Goal: Task Accomplishment & Management: Complete application form

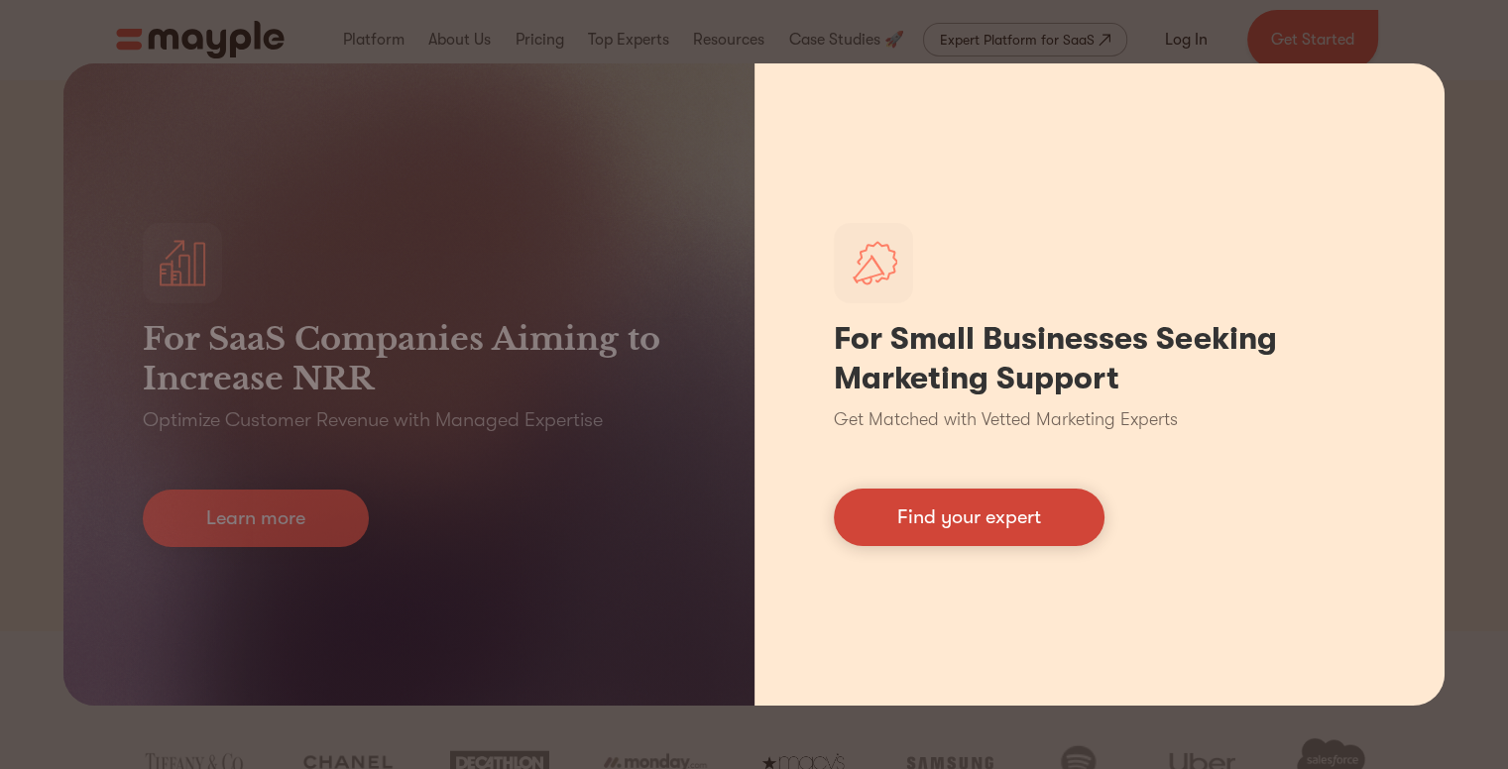
click at [893, 519] on link "Find your expert" at bounding box center [969, 518] width 271 height 58
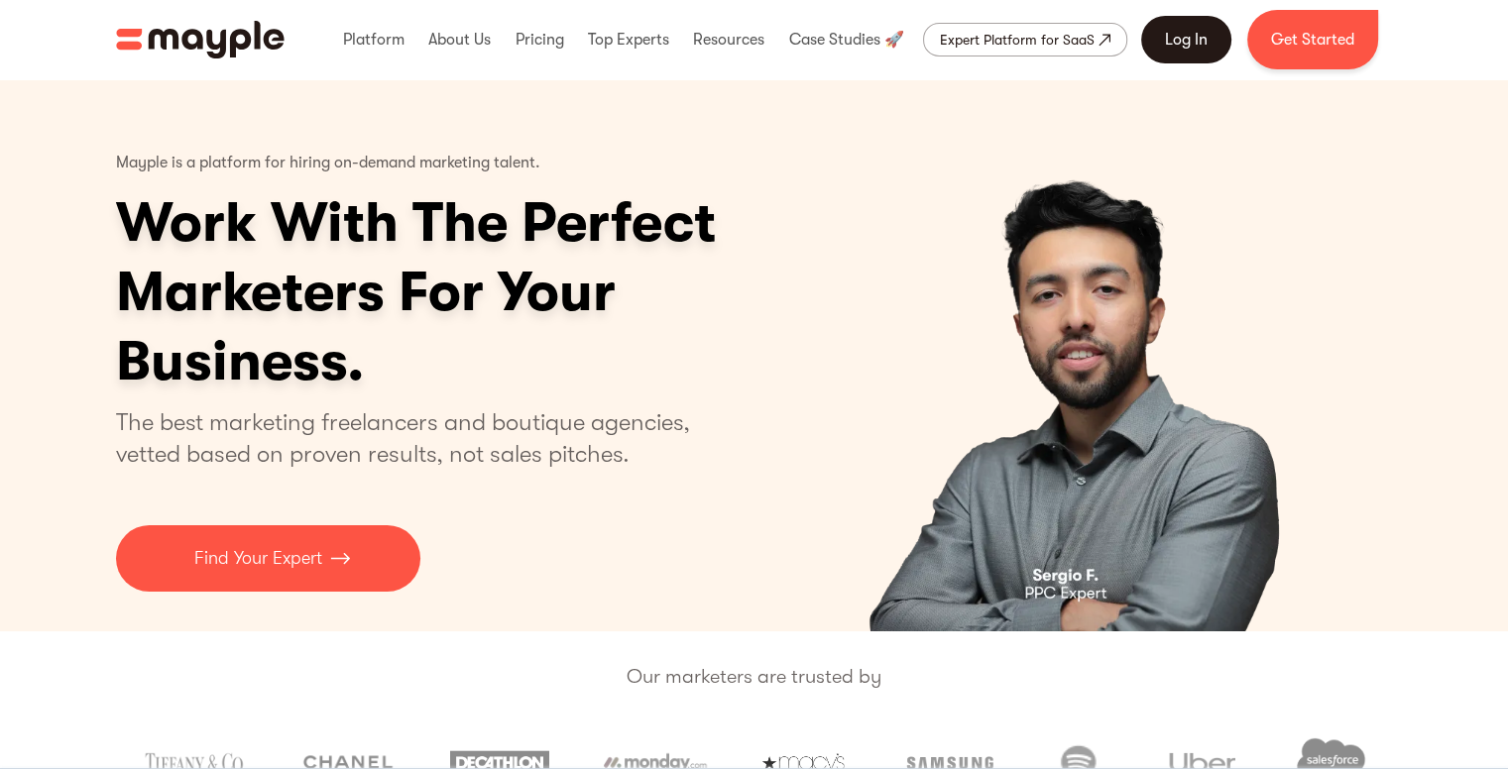
click at [1191, 31] on link "Log In" at bounding box center [1186, 40] width 90 height 48
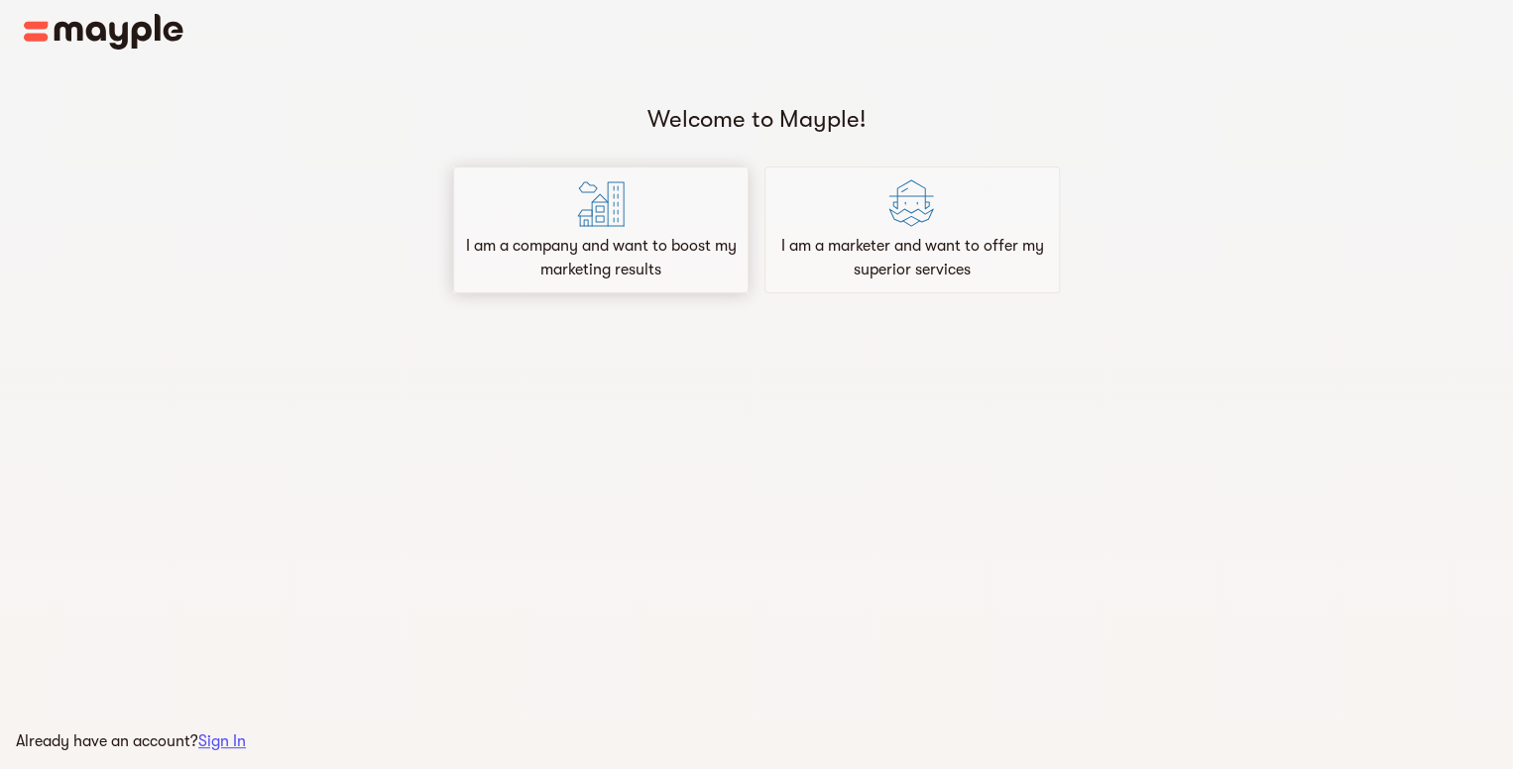
click at [643, 220] on div "I am a company and want to boost my marketing results" at bounding box center [600, 230] width 295 height 127
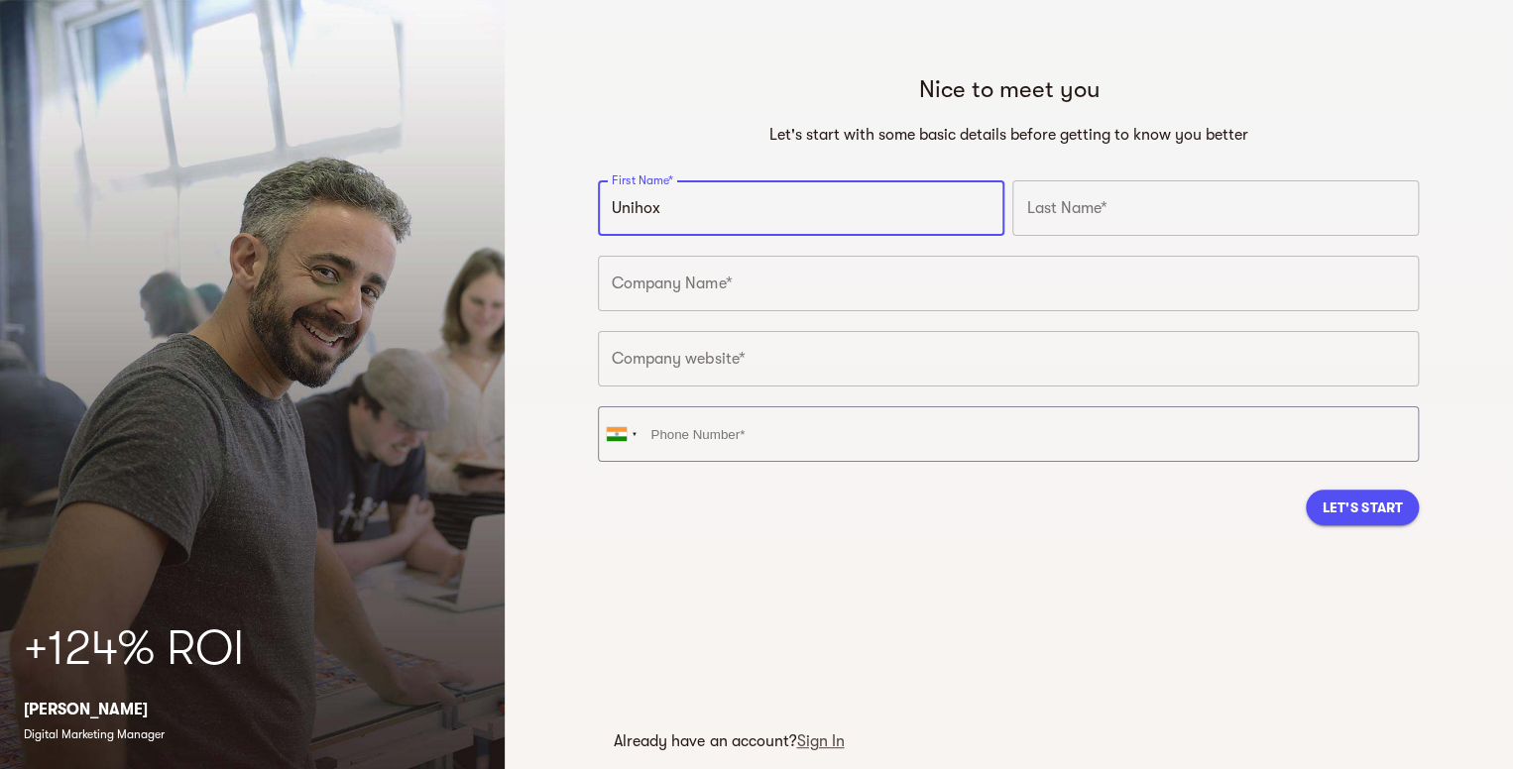
type input "Unihox"
click at [1220, 202] on input "text" at bounding box center [1215, 208] width 407 height 56
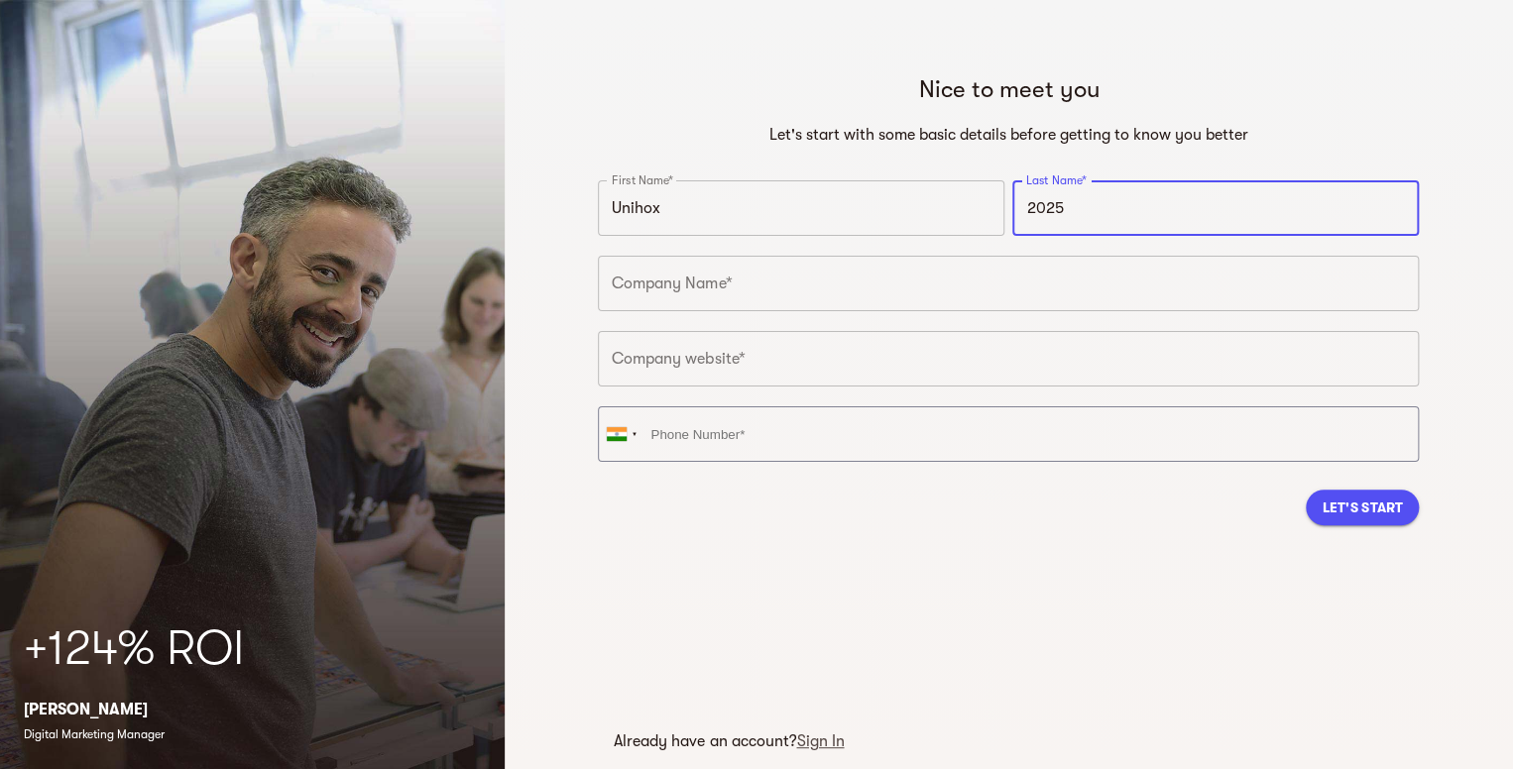
type input "2025"
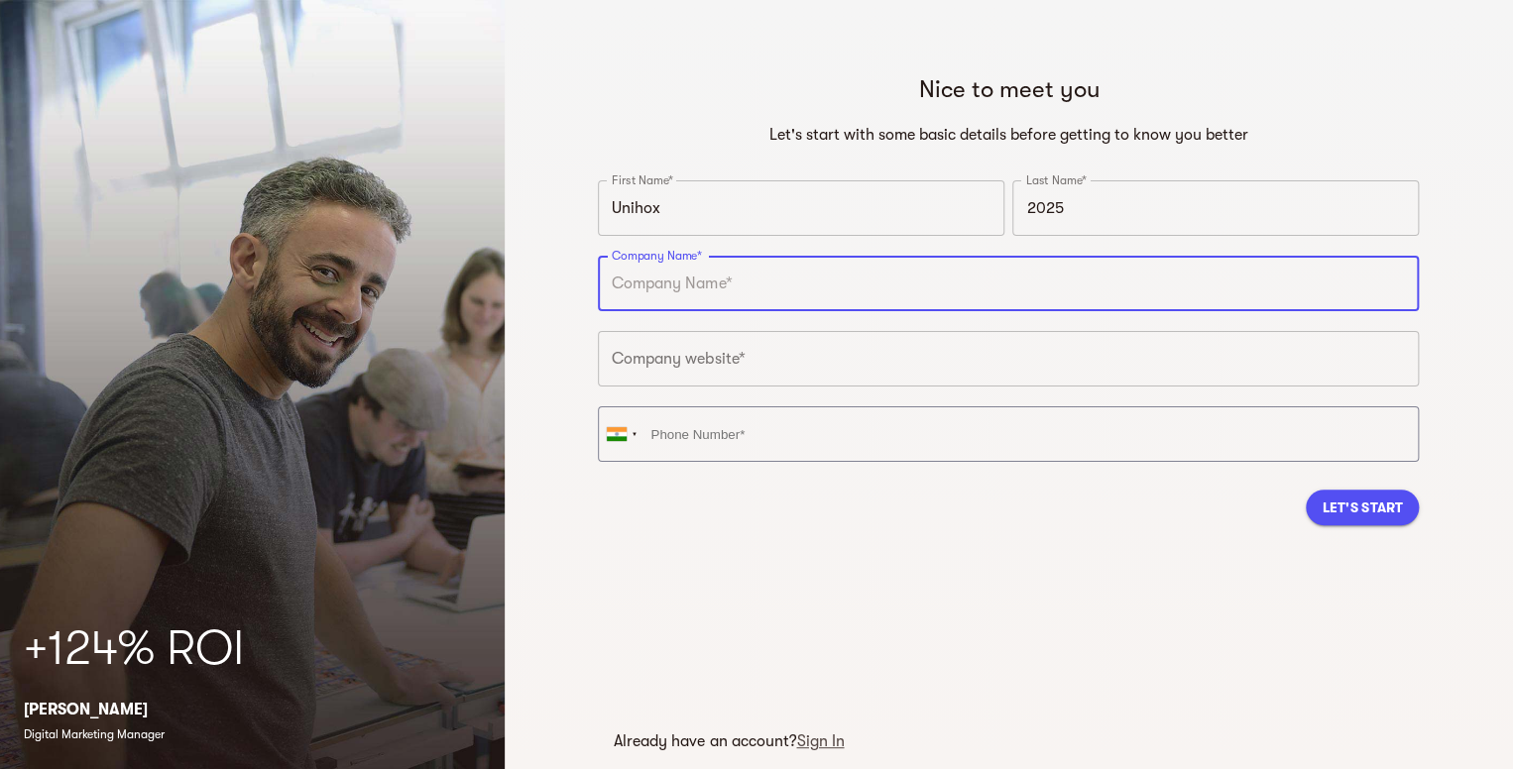
click at [833, 265] on input "text" at bounding box center [1008, 284] width 821 height 56
type input "Unihox"
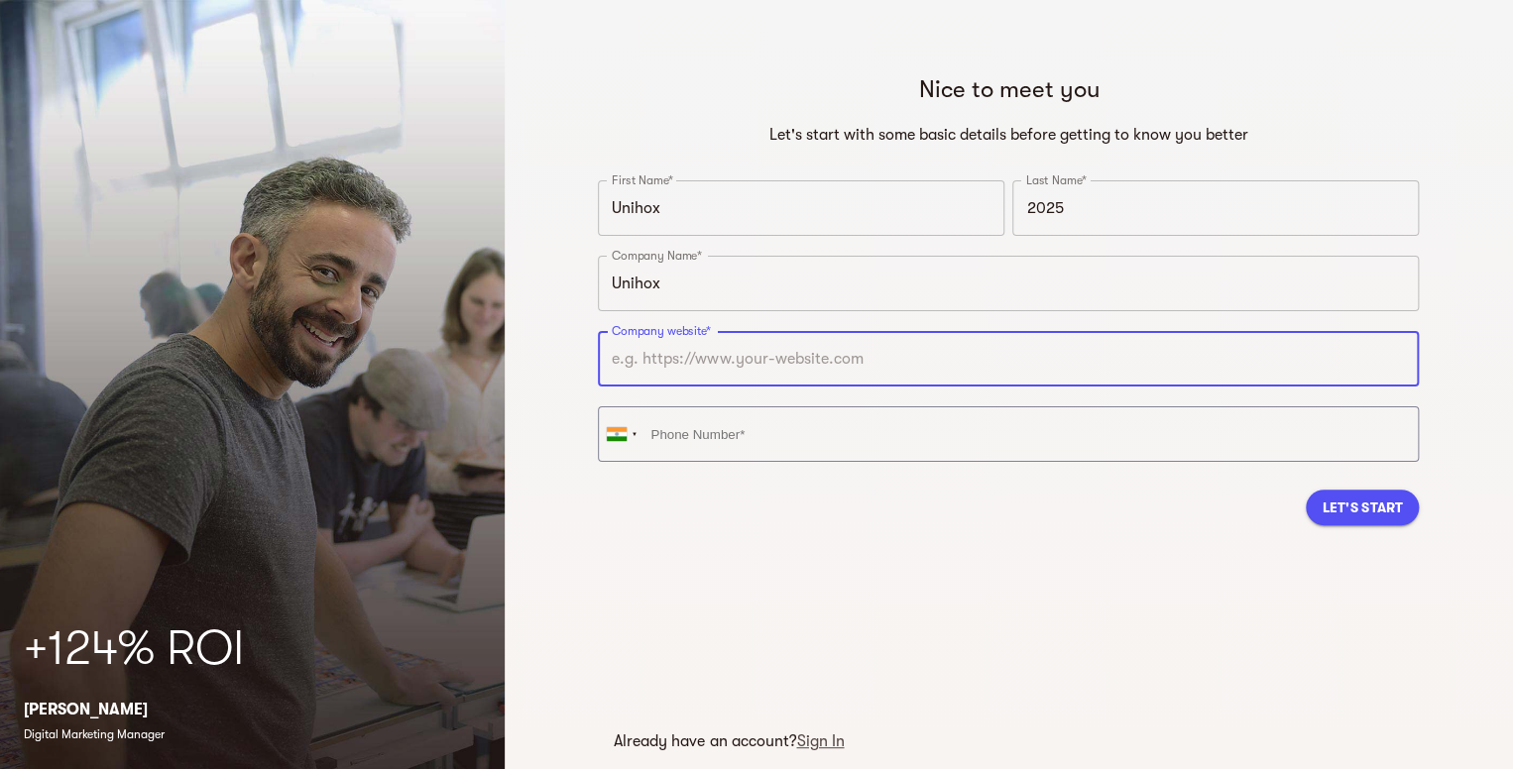
drag, startPoint x: 773, startPoint y: 333, endPoint x: 761, endPoint y: 332, distance: 12.9
click at [772, 333] on input "text" at bounding box center [1008, 359] width 821 height 56
click at [756, 370] on input "text" at bounding box center [1008, 359] width 821 height 56
paste input "https://www.unihox.com/"
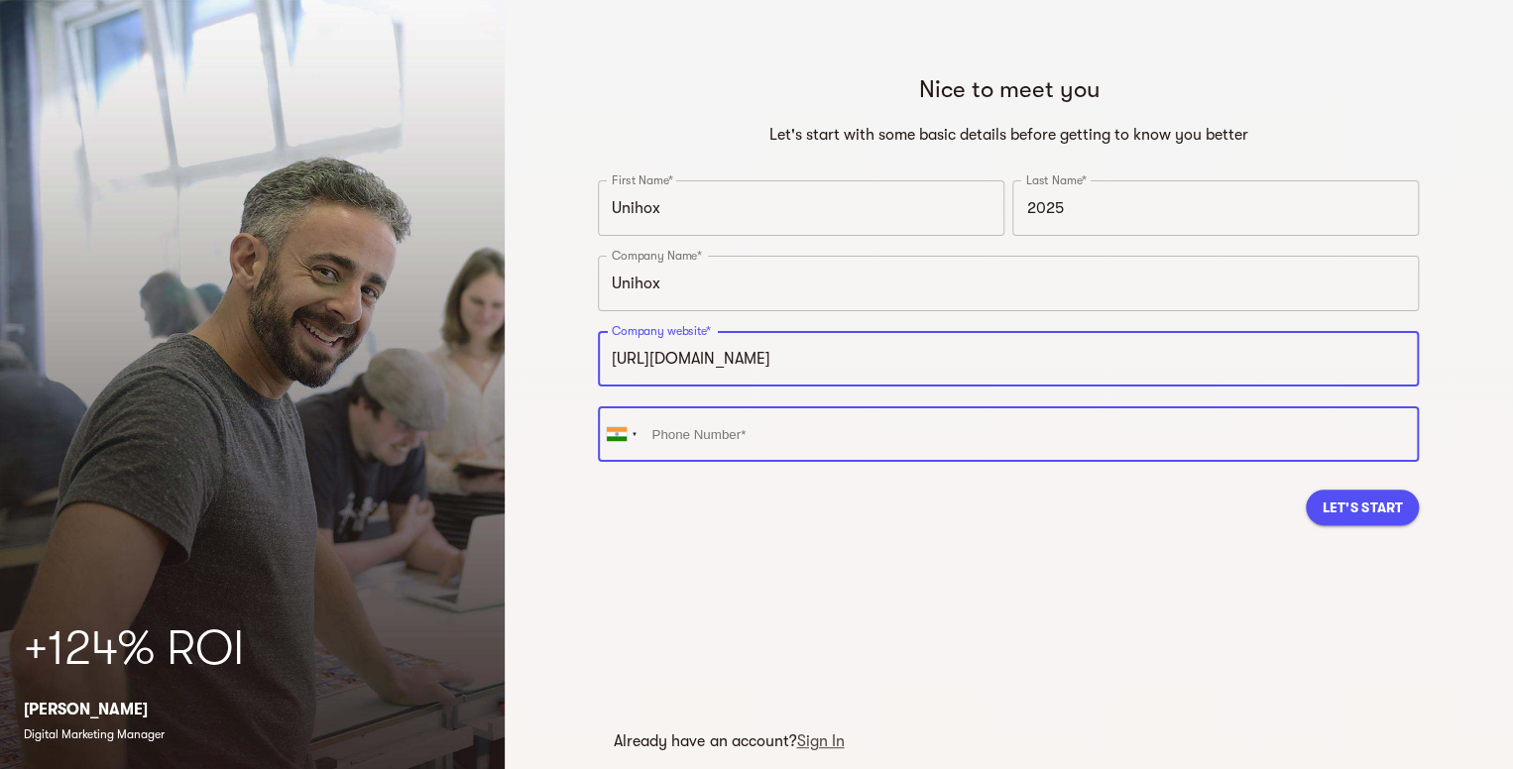
type input "https://www.unihox.com"
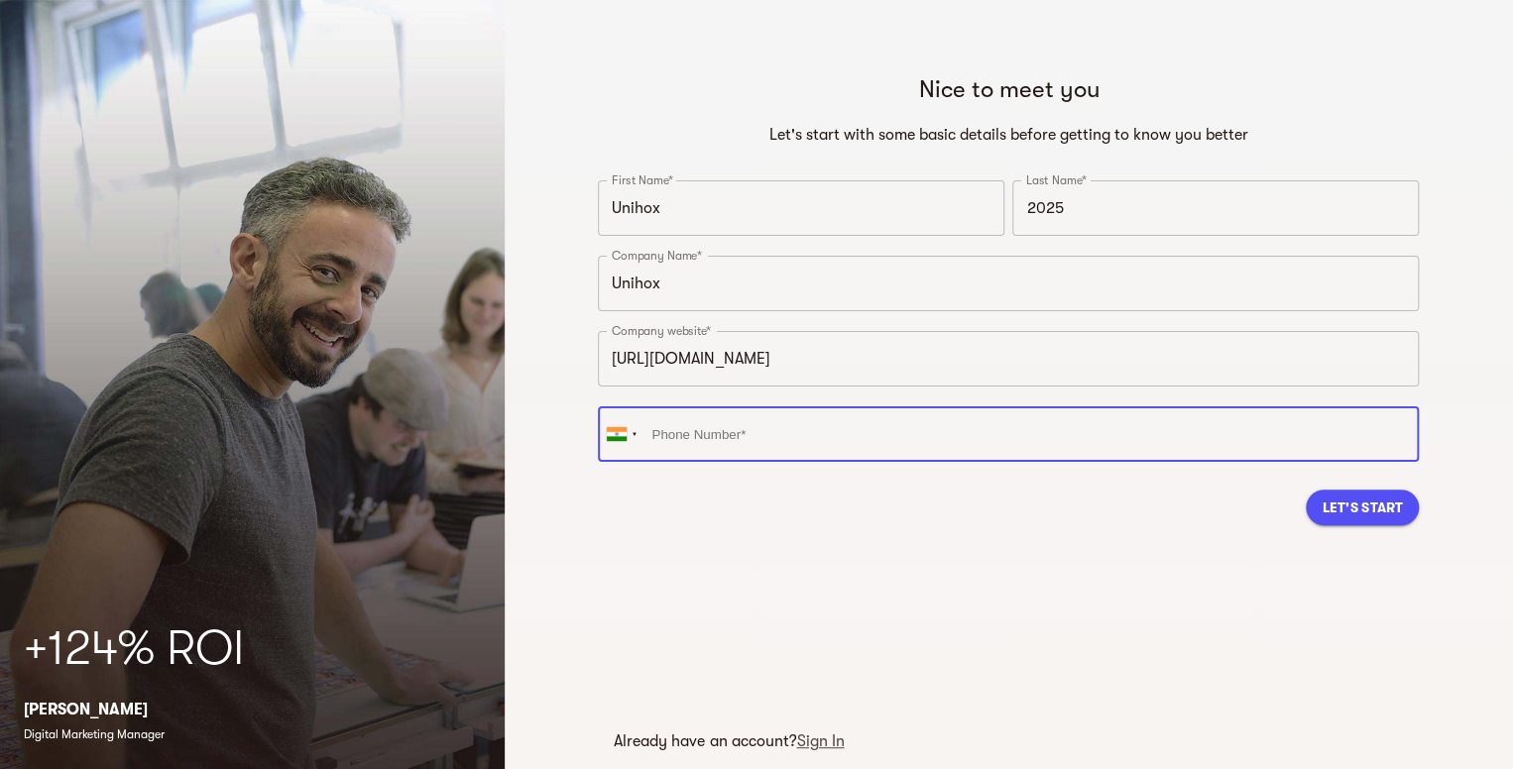
click at [730, 415] on input "tel" at bounding box center [1008, 435] width 821 height 56
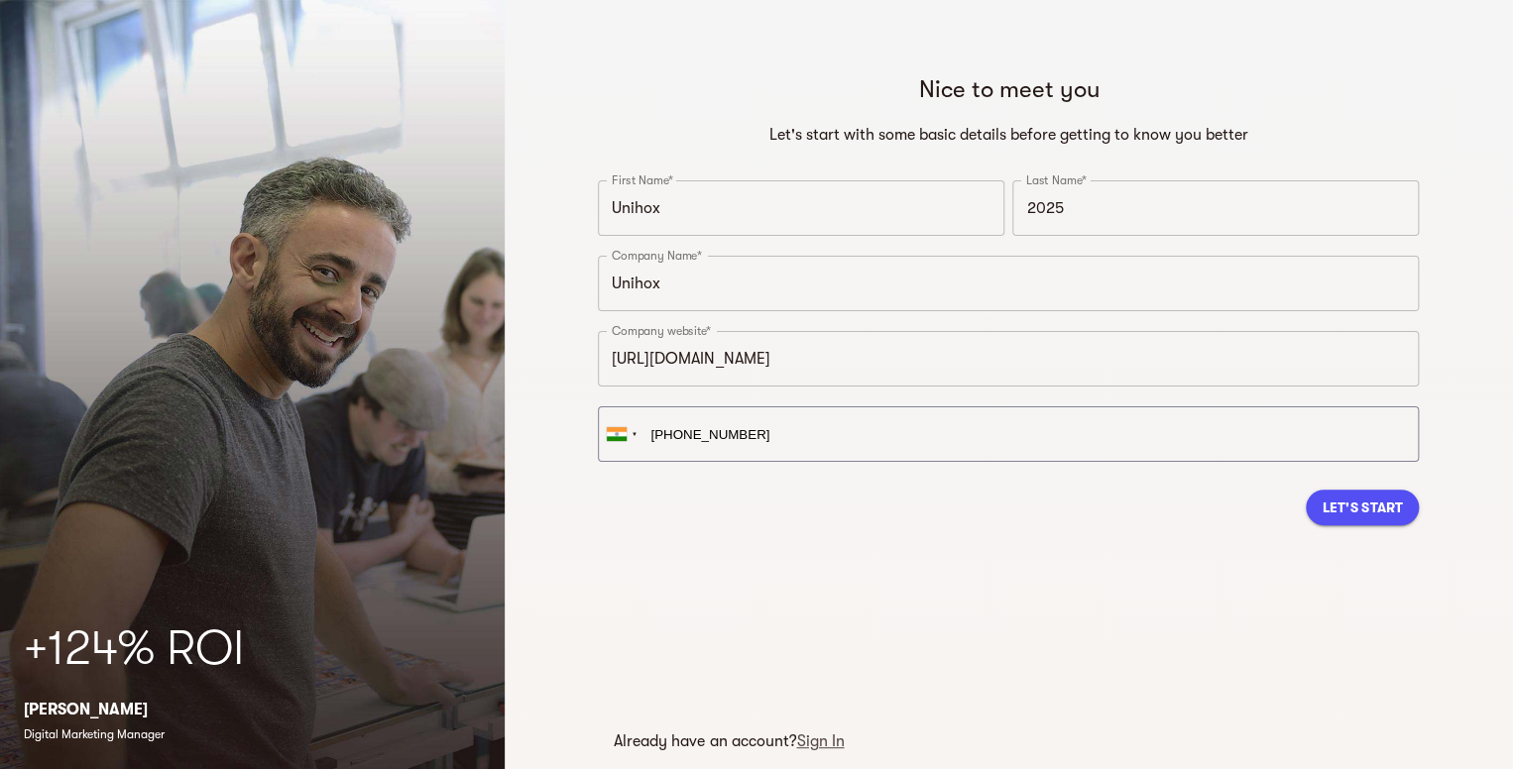
type input "+91 90057 20282"
click at [1392, 496] on span "Let's Start" at bounding box center [1362, 508] width 81 height 24
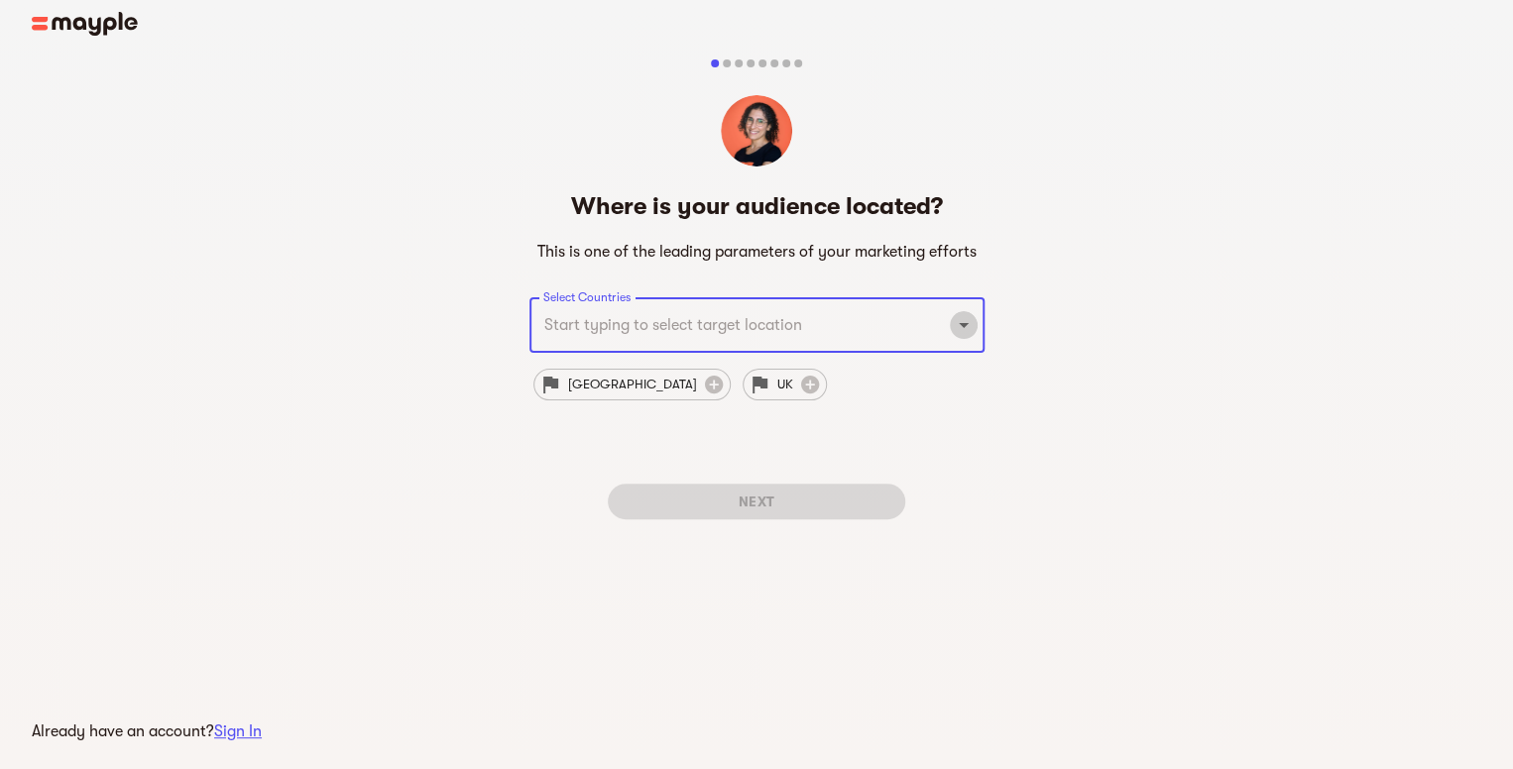
click at [962, 324] on icon "Open" at bounding box center [964, 325] width 10 height 5
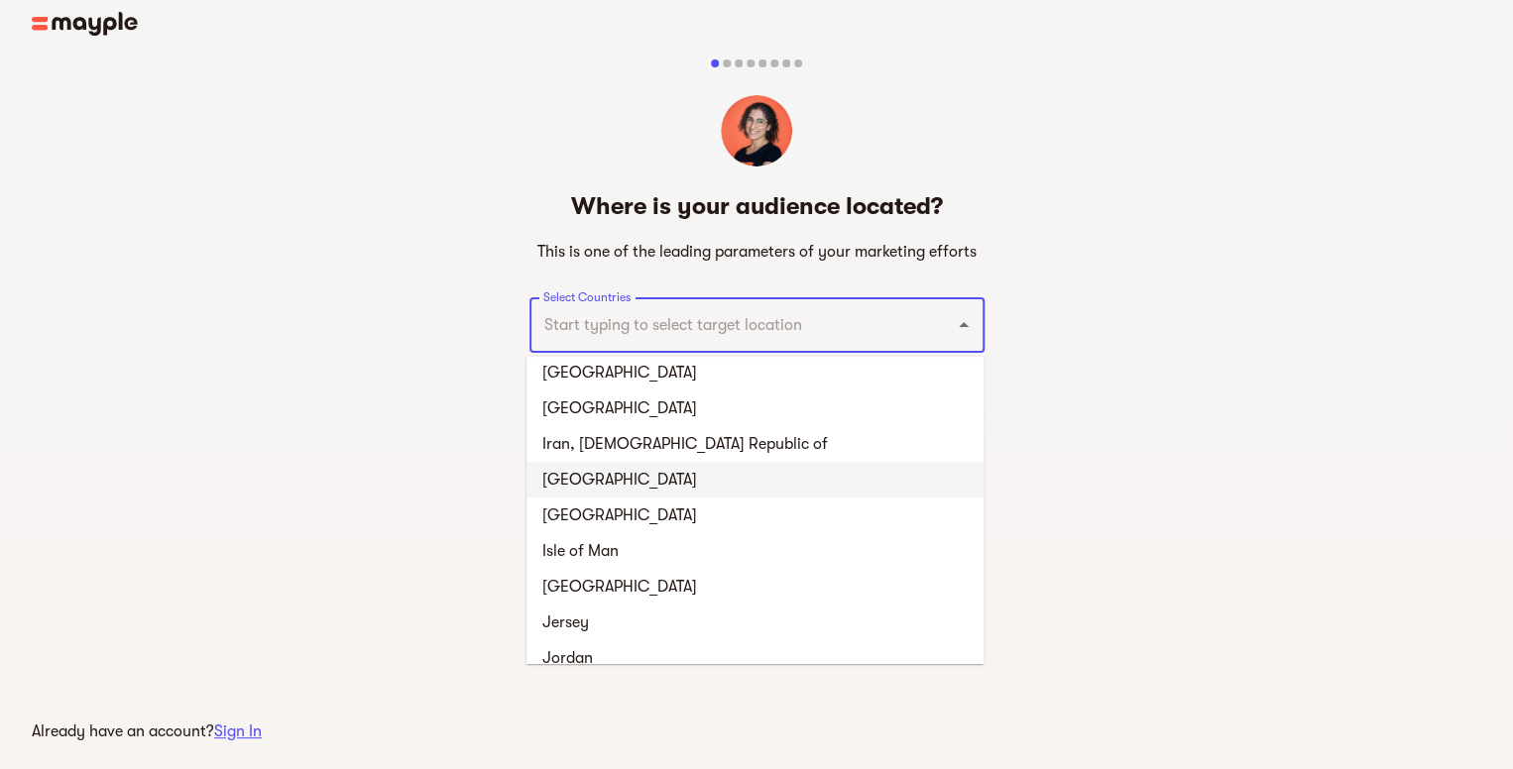
scroll to position [3867, 0]
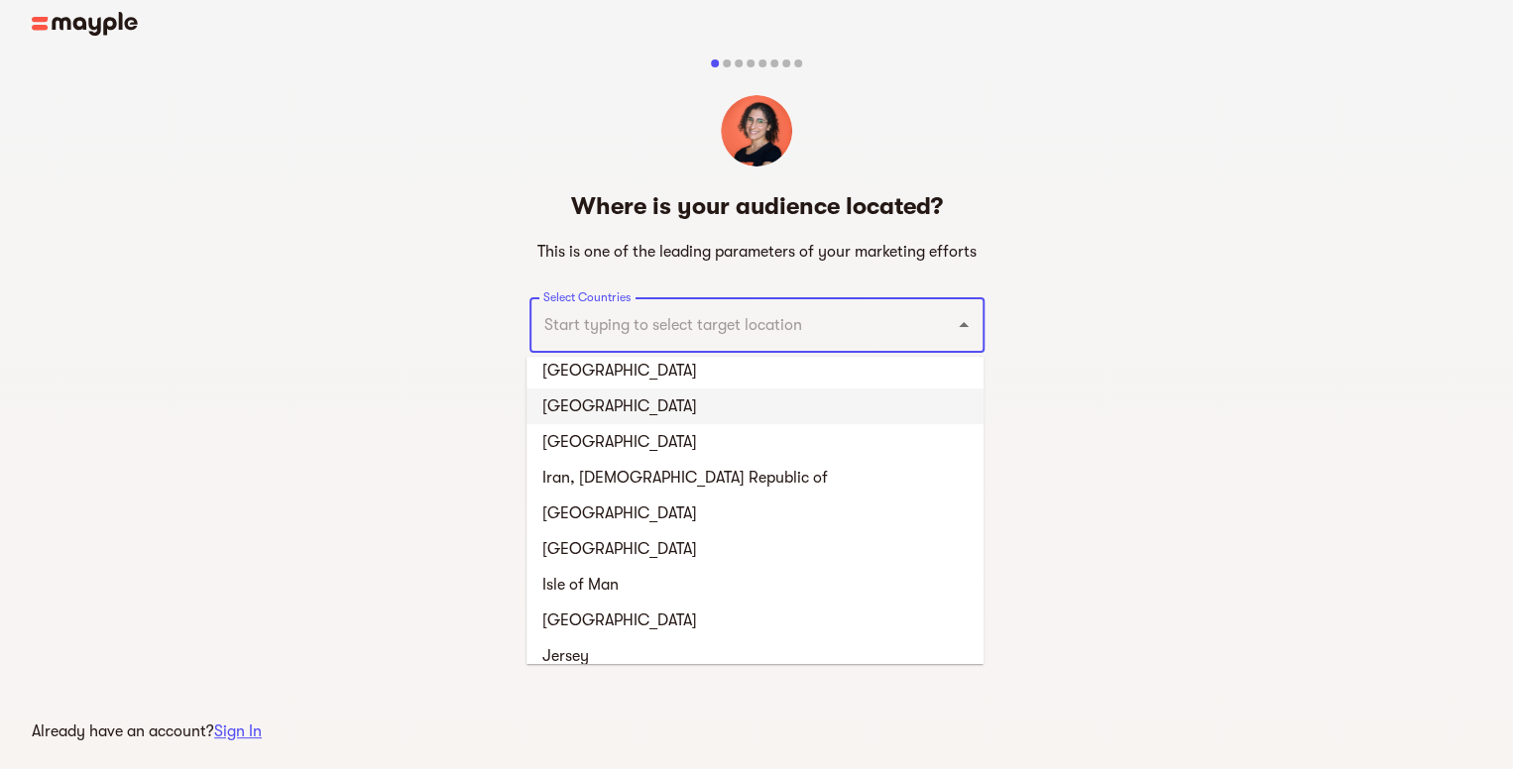
click at [691, 403] on li "India" at bounding box center [755, 407] width 457 height 36
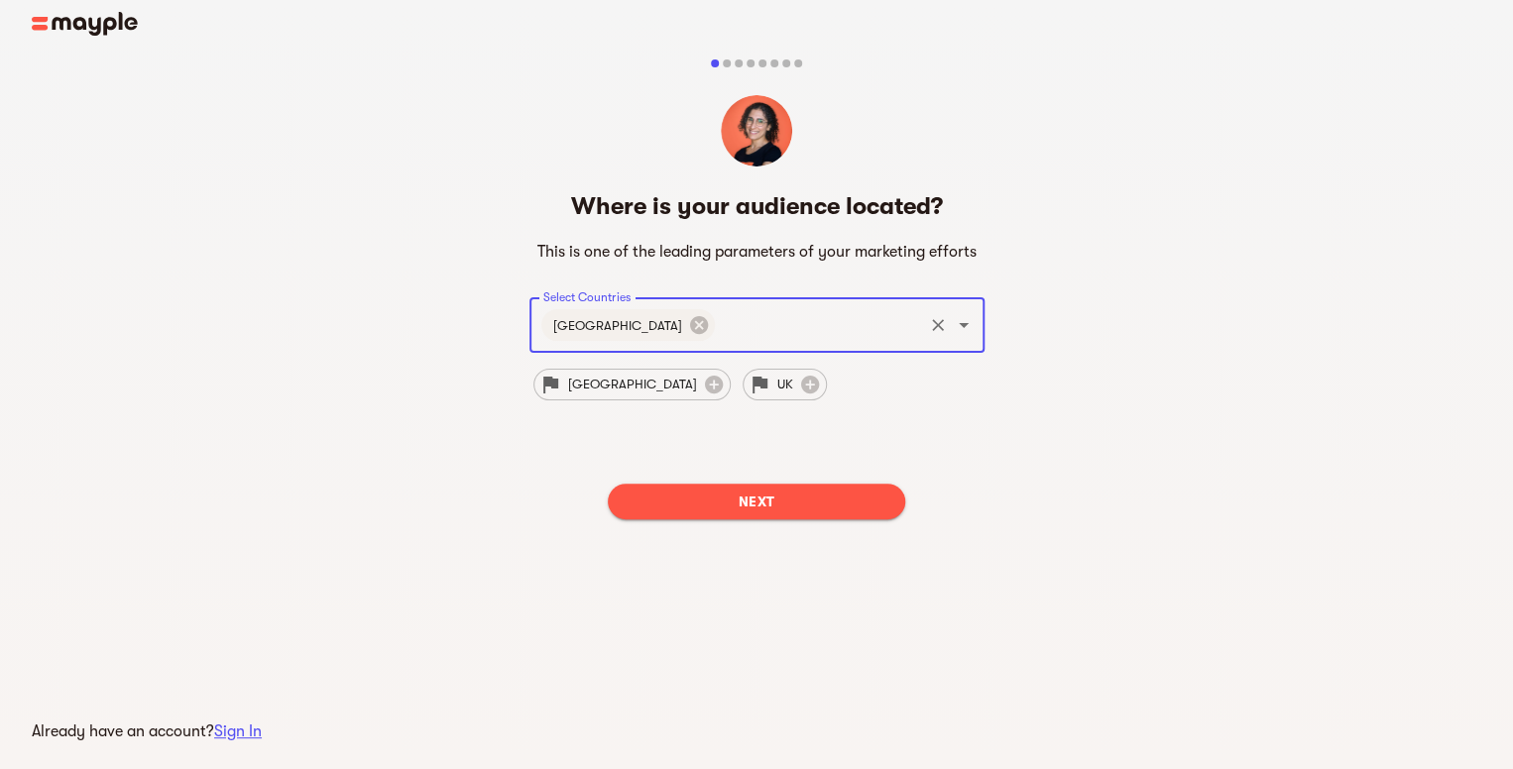
click at [800, 490] on span "Next" at bounding box center [757, 502] width 266 height 24
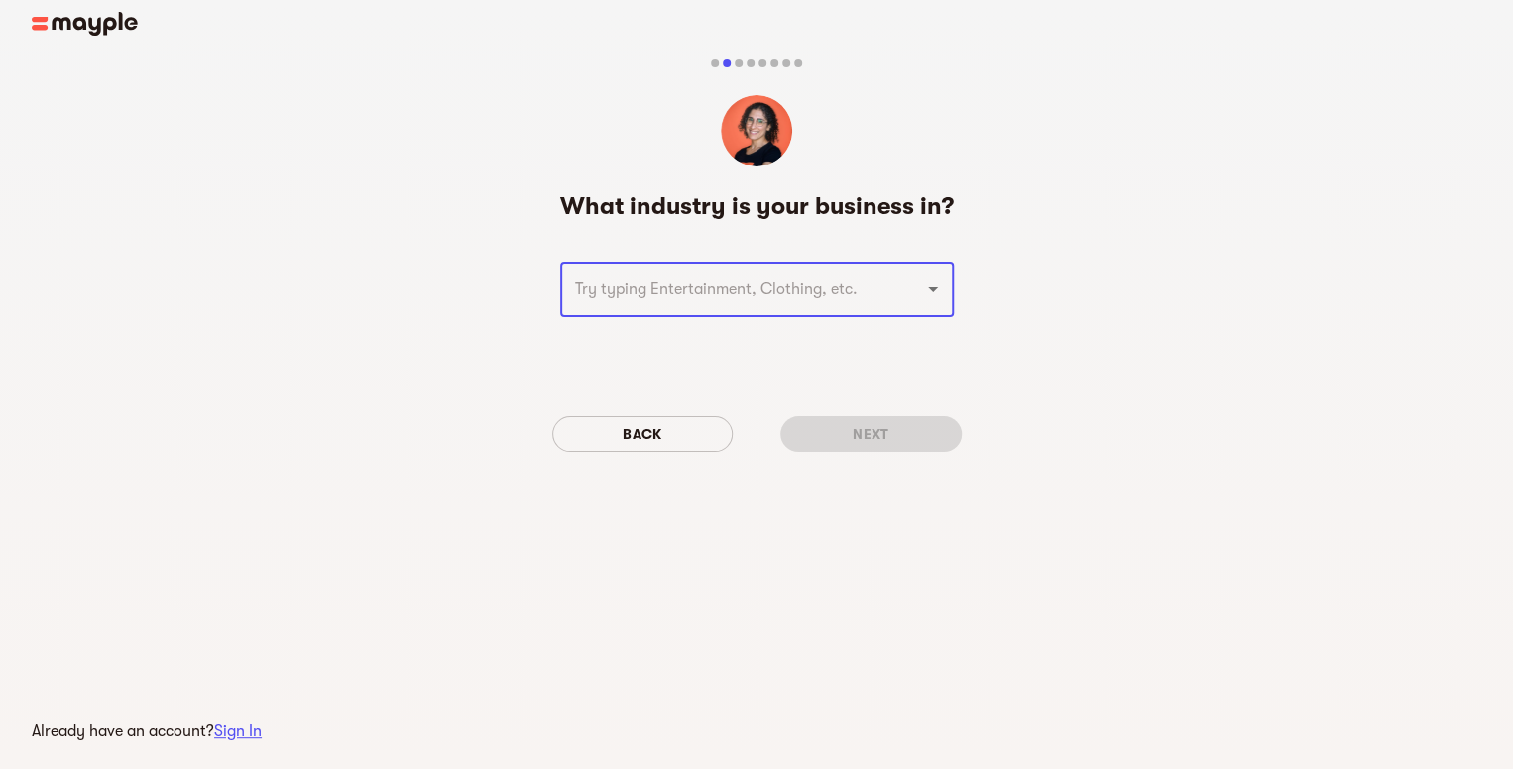
click at [927, 290] on icon "Open" at bounding box center [933, 290] width 24 height 24
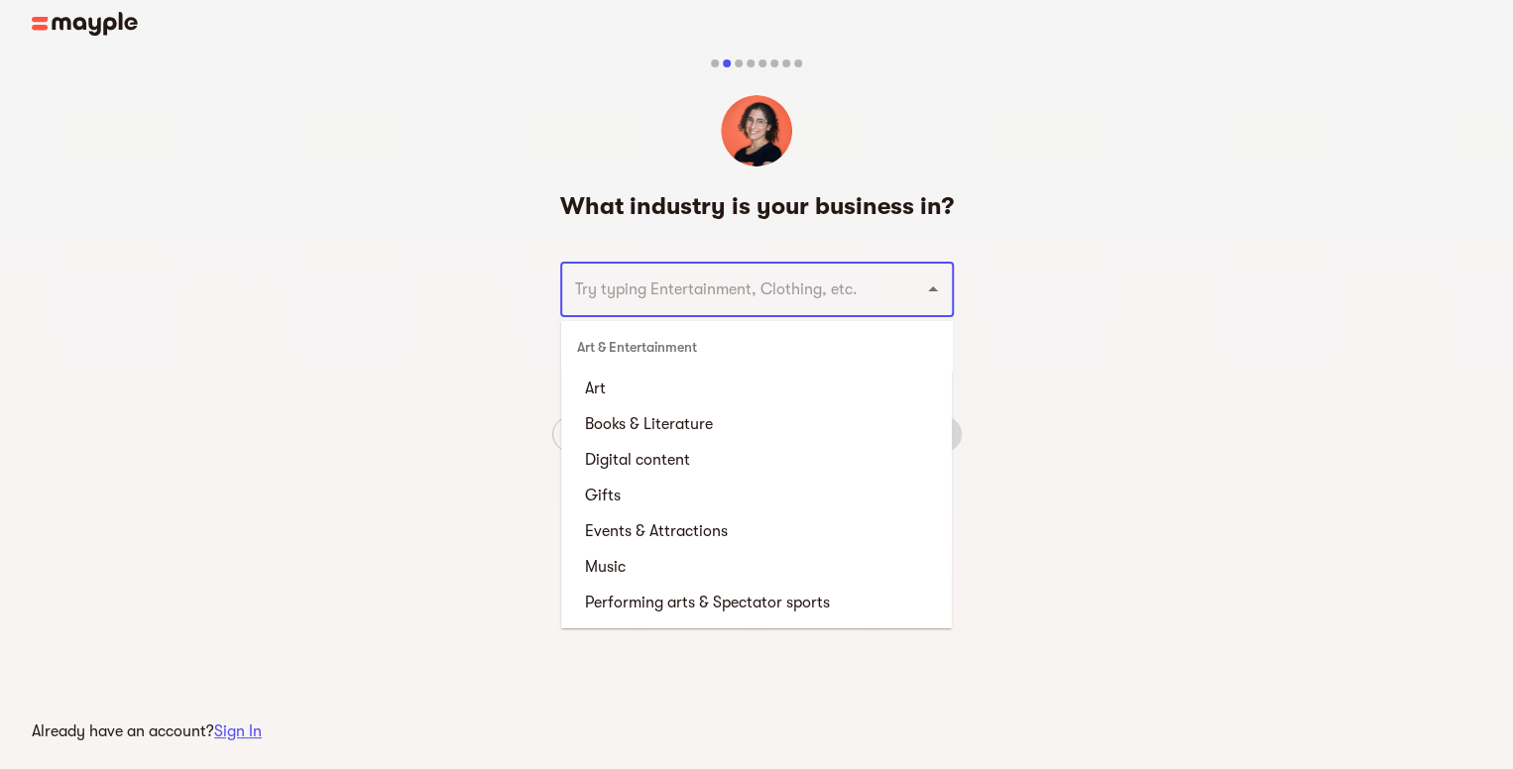
scroll to position [198, 0]
click at [721, 449] on li "Digital content" at bounding box center [756, 458] width 391 height 36
type input "Digital content"
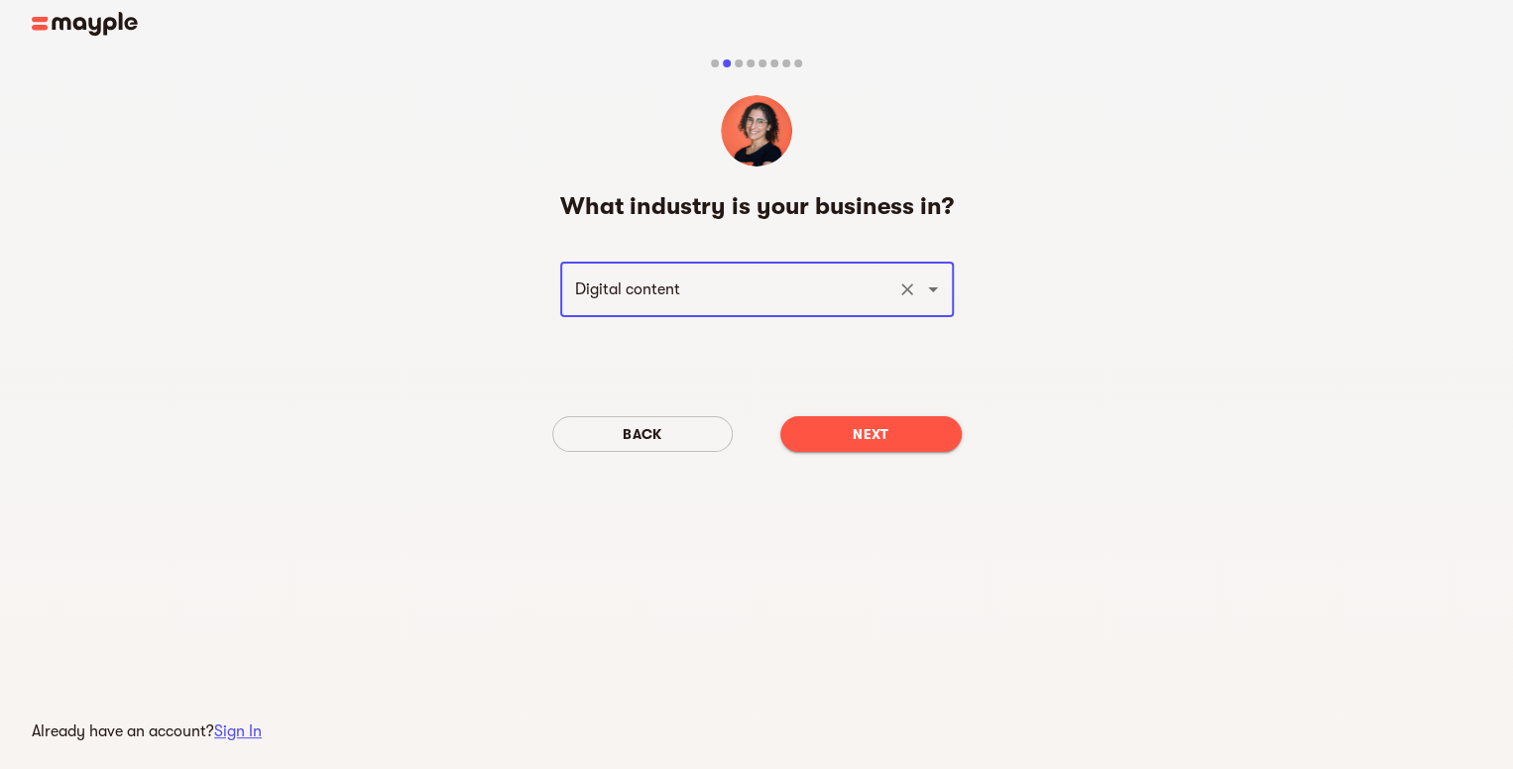
click at [877, 438] on span "Next" at bounding box center [871, 434] width 150 height 24
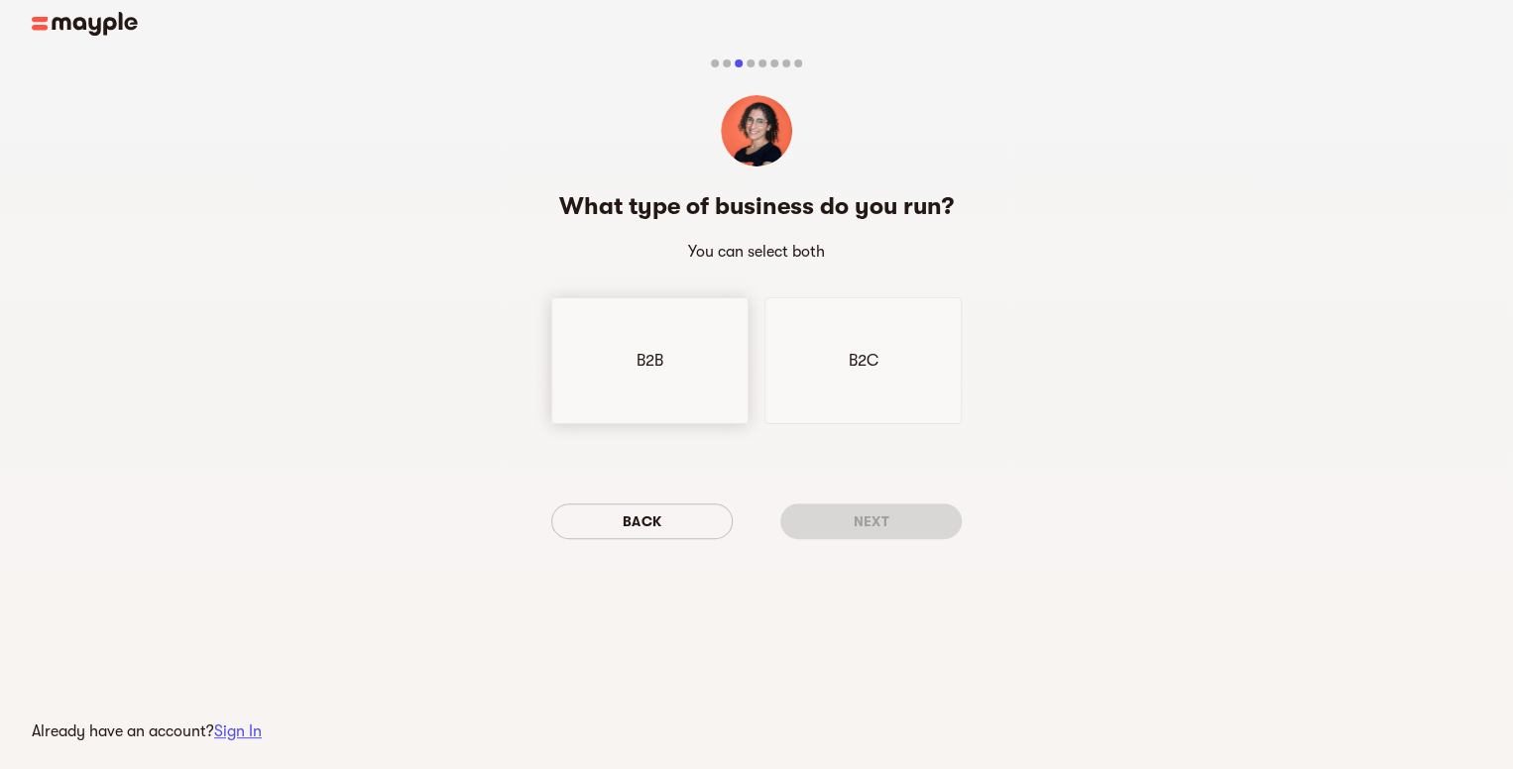
click at [710, 369] on div "B2B" at bounding box center [649, 360] width 197 height 127
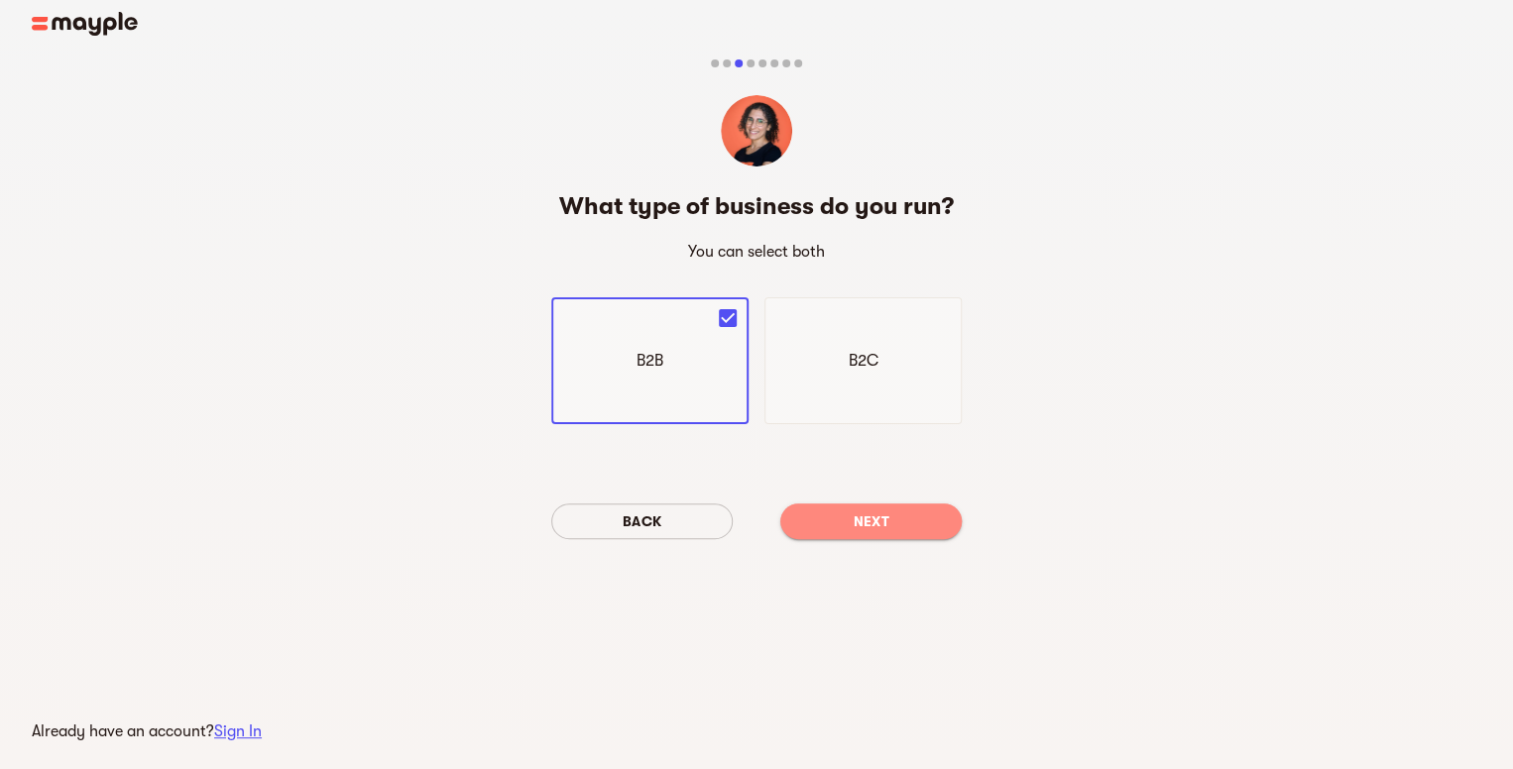
click at [892, 510] on span "Next" at bounding box center [871, 522] width 150 height 24
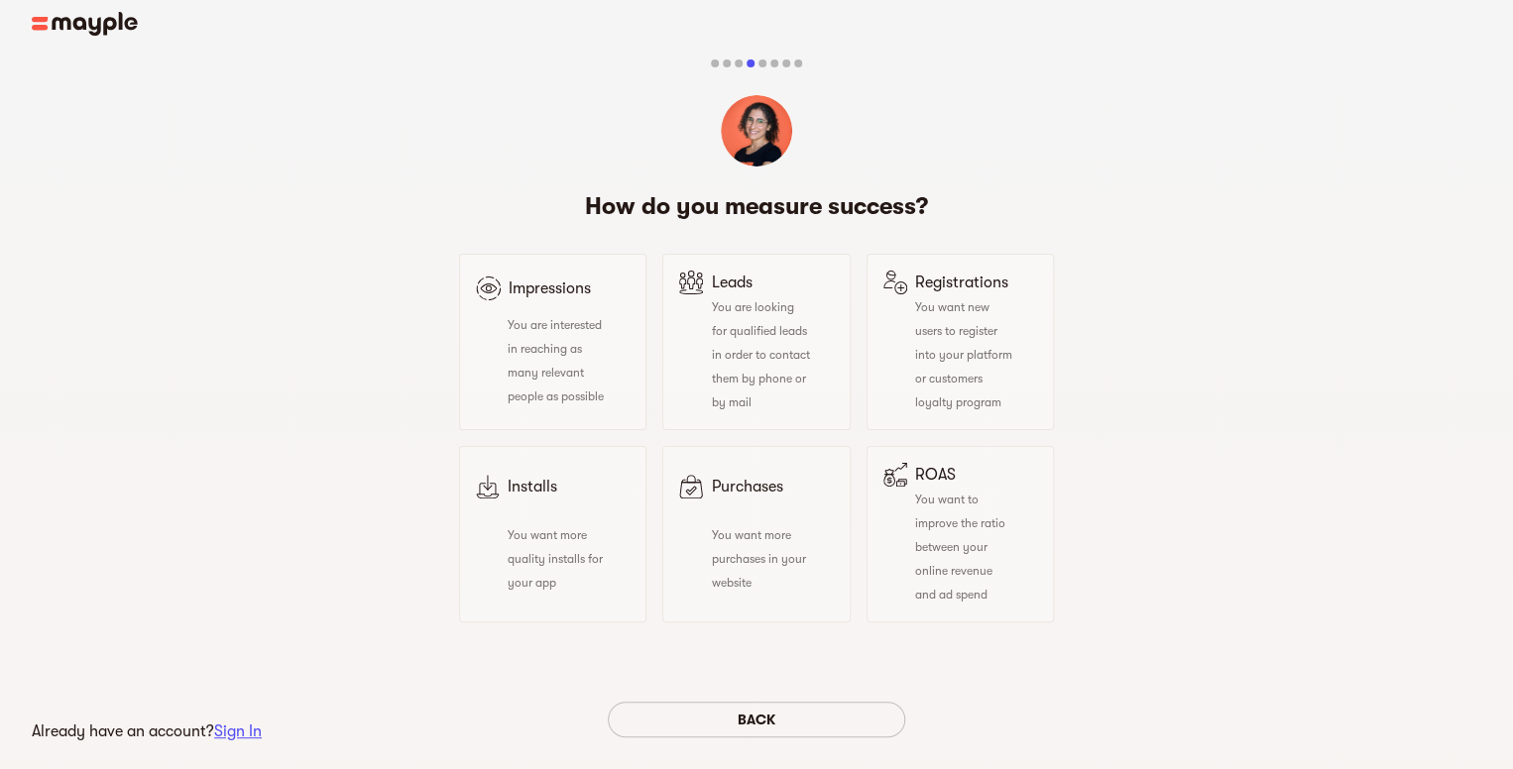
click at [589, 358] on div "You are interested in reaching as many relevant people as possible" at bounding box center [541, 359] width 130 height 95
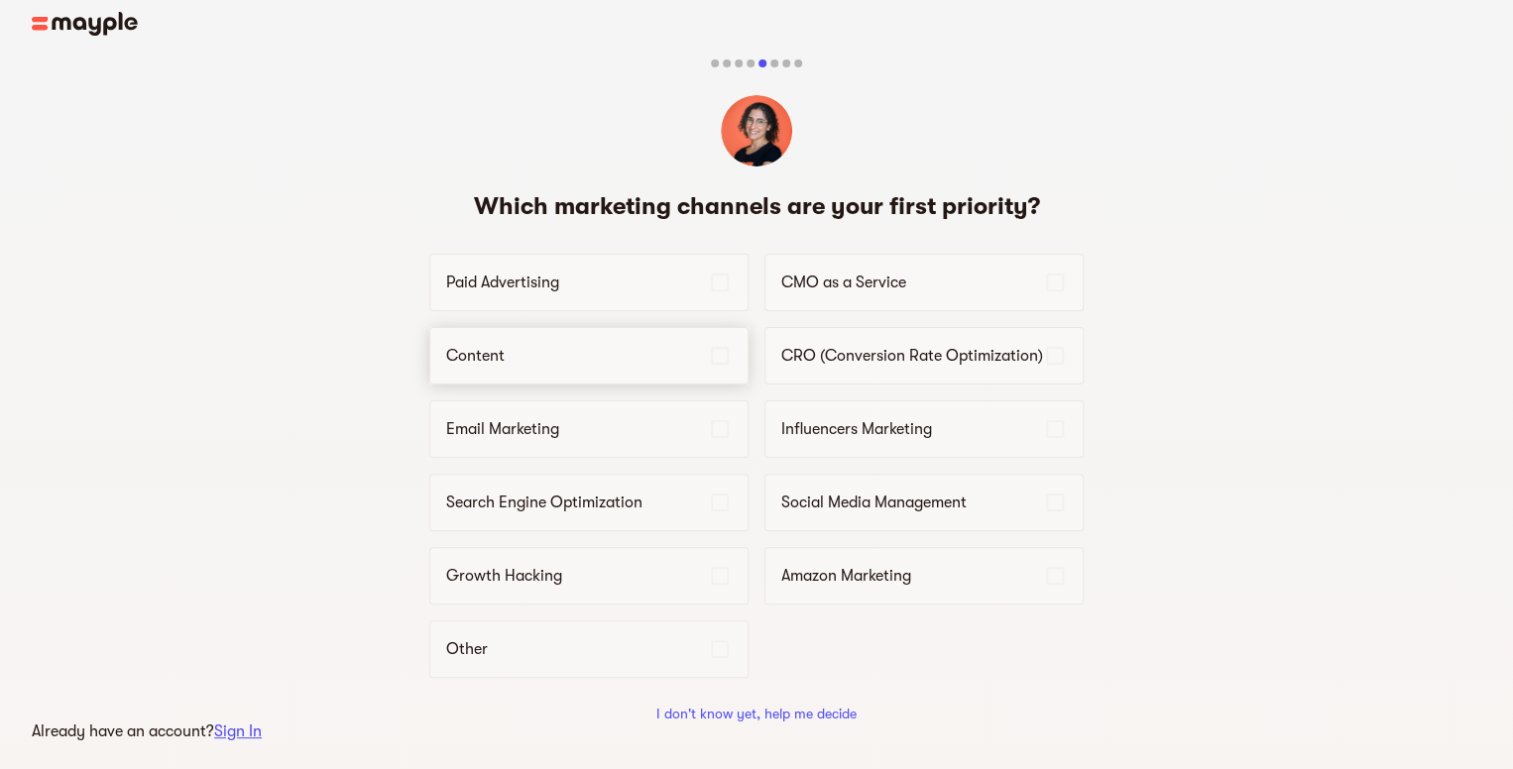
click at [545, 356] on p "Content" at bounding box center [577, 356] width 262 height 24
click at [829, 292] on p "CMO as a Service" at bounding box center [912, 283] width 262 height 24
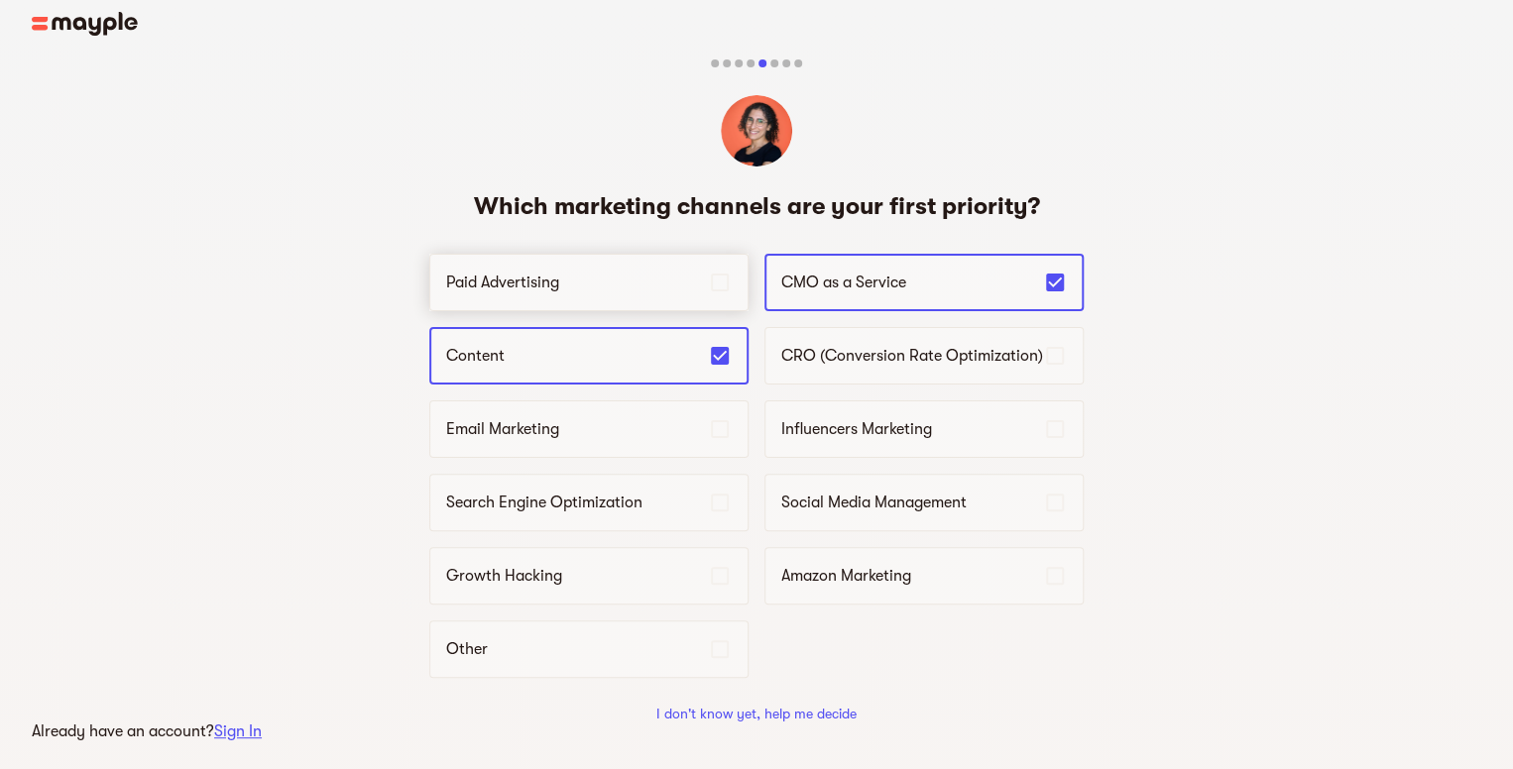
click at [674, 283] on p "Paid Advertising" at bounding box center [577, 283] width 262 height 24
click at [633, 403] on div "Email Marketing" at bounding box center [588, 430] width 319 height 58
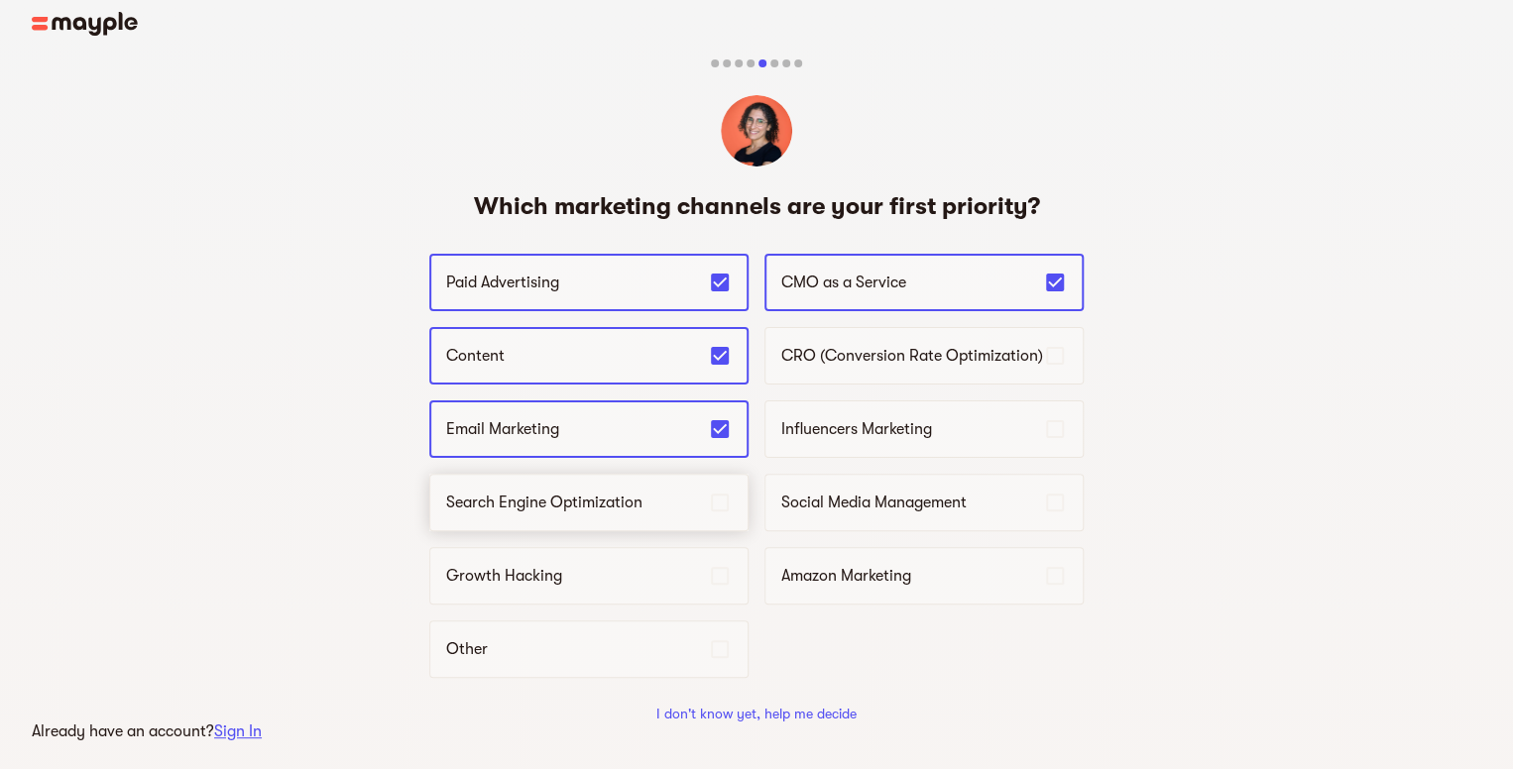
click at [643, 493] on p "Search Engine Optimization" at bounding box center [577, 503] width 262 height 24
drag, startPoint x: 587, startPoint y: 568, endPoint x: 586, endPoint y: 580, distance: 11.9
click at [587, 570] on p "Growth Hacking" at bounding box center [577, 576] width 262 height 24
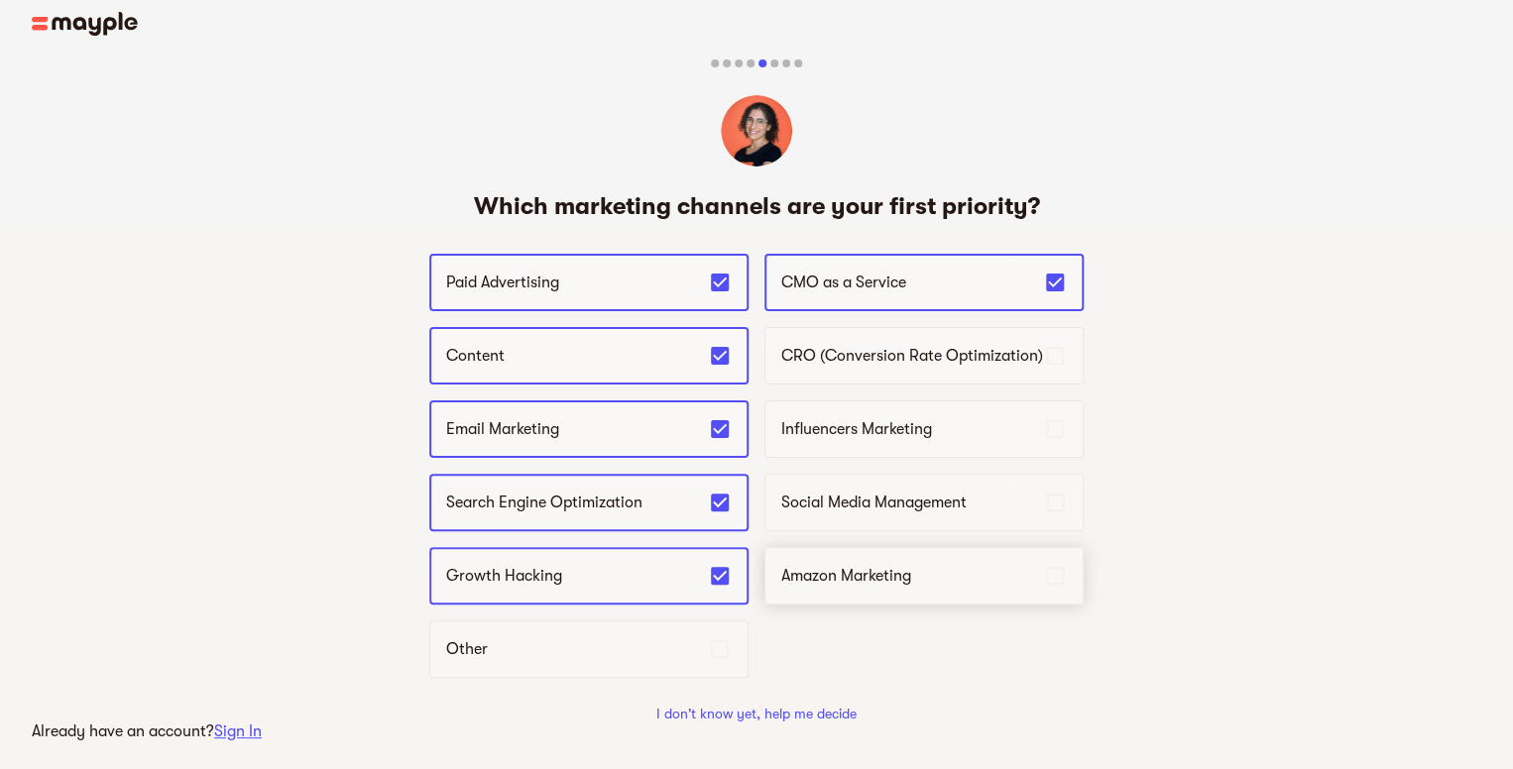
drag, startPoint x: 859, startPoint y: 576, endPoint x: 854, endPoint y: 556, distance: 20.4
click at [859, 576] on p "Amazon Marketing" at bounding box center [912, 576] width 262 height 24
click at [837, 493] on p "Social Media Management" at bounding box center [912, 503] width 262 height 24
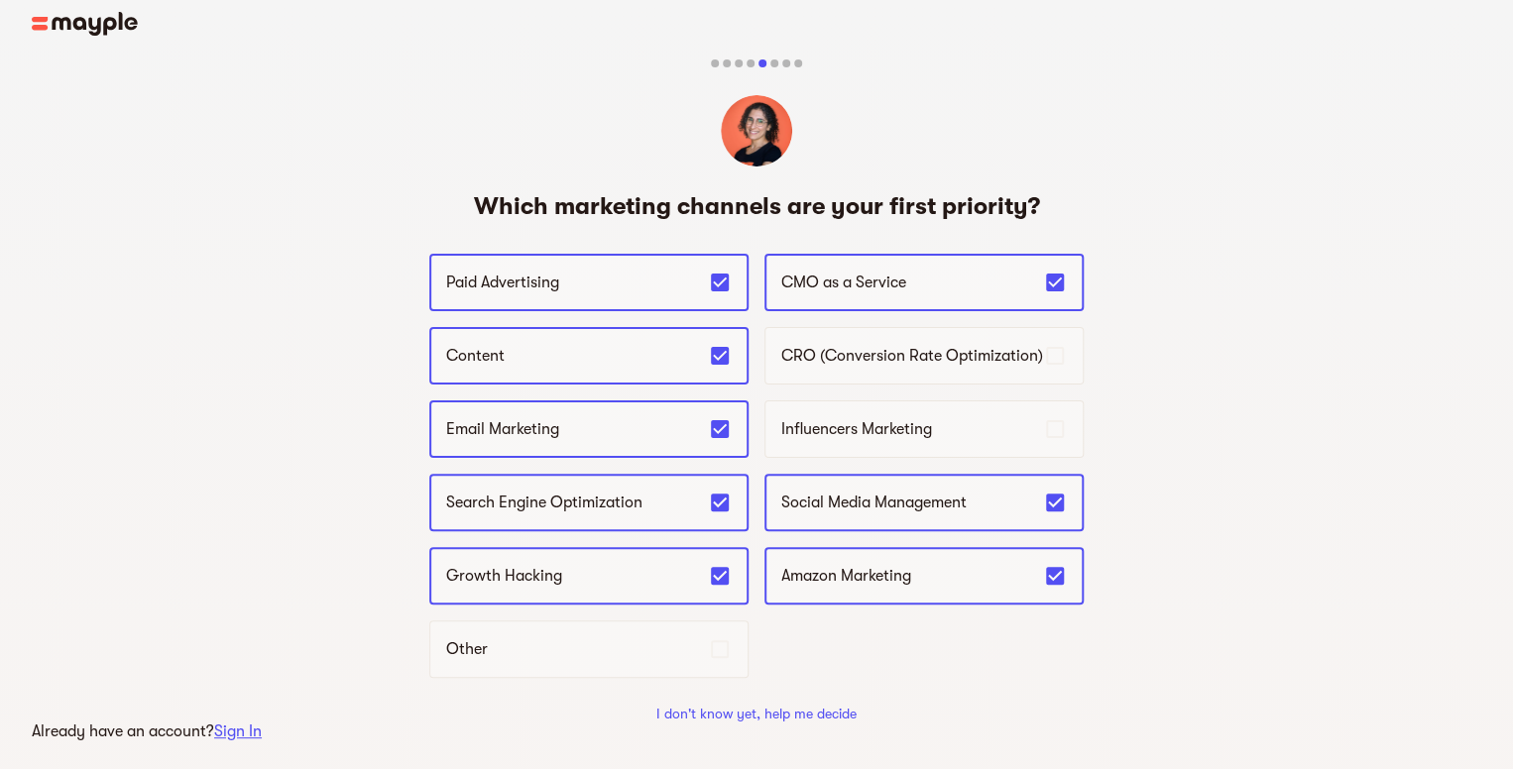
drag, startPoint x: 856, startPoint y: 417, endPoint x: 866, endPoint y: 386, distance: 33.2
click at [857, 417] on p "Influencers Marketing" at bounding box center [912, 429] width 262 height 24
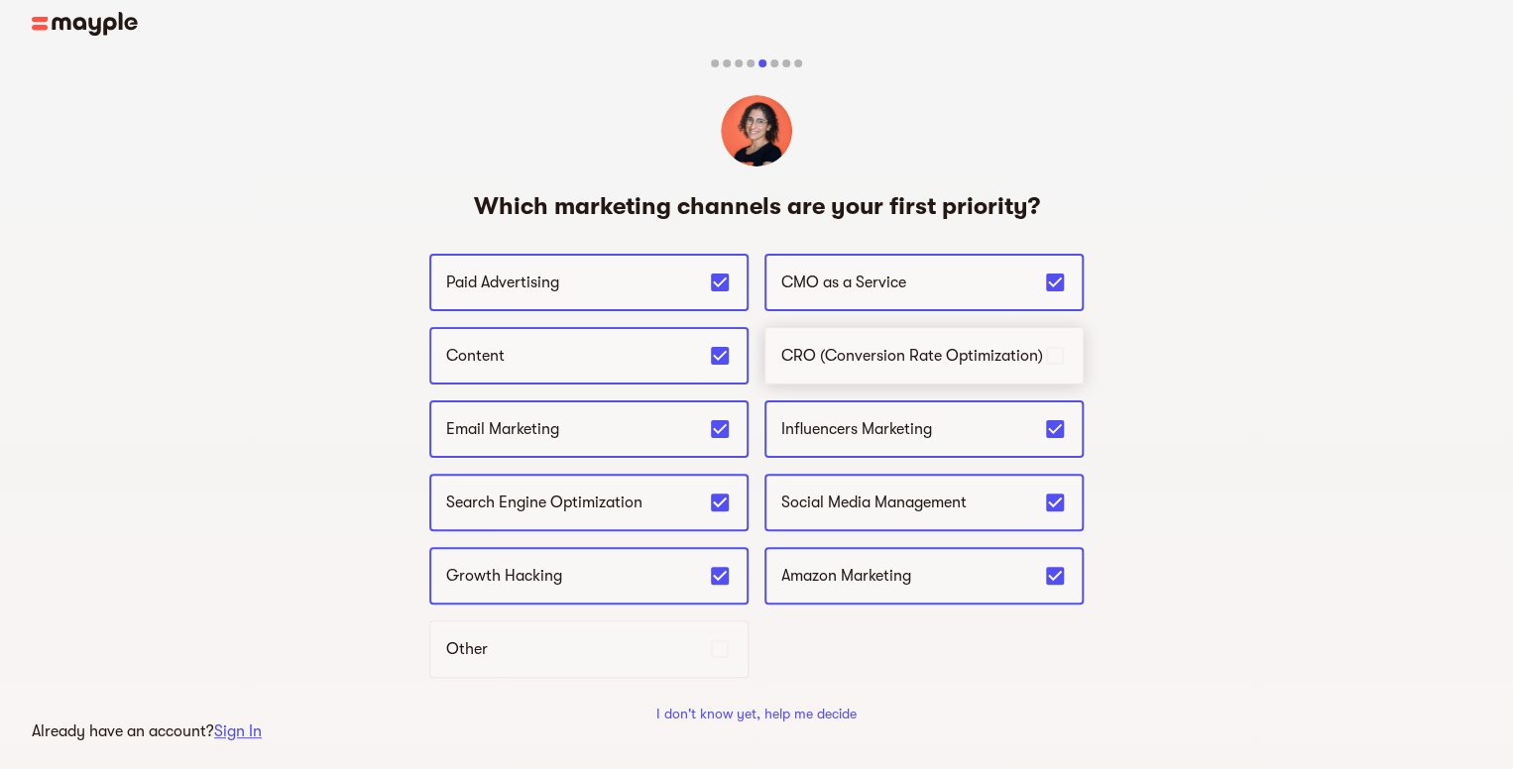
click at [880, 342] on div "CRO (Conversion Rate Optimization)" at bounding box center [923, 356] width 319 height 58
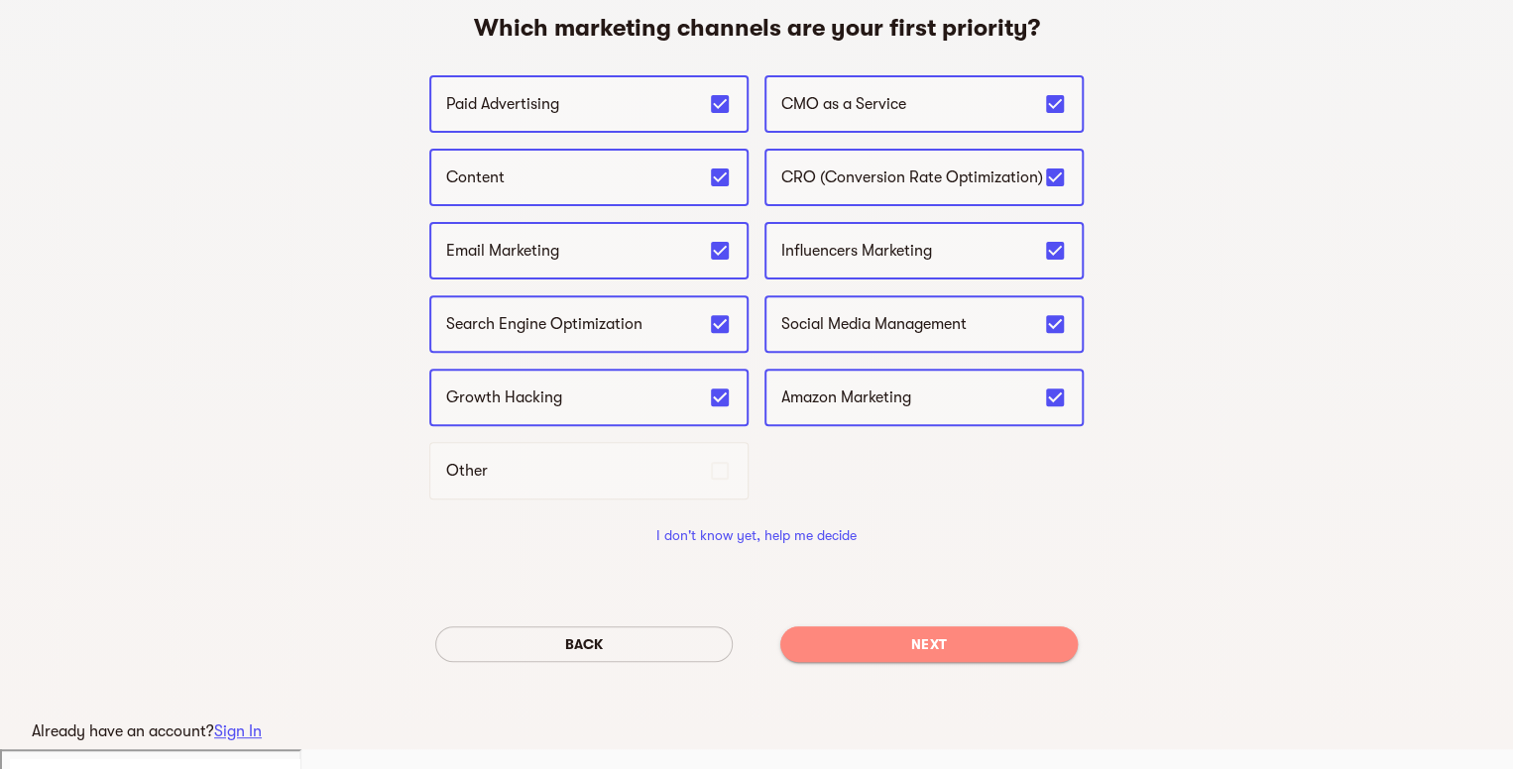
click at [948, 644] on span "Next" at bounding box center [929, 645] width 266 height 24
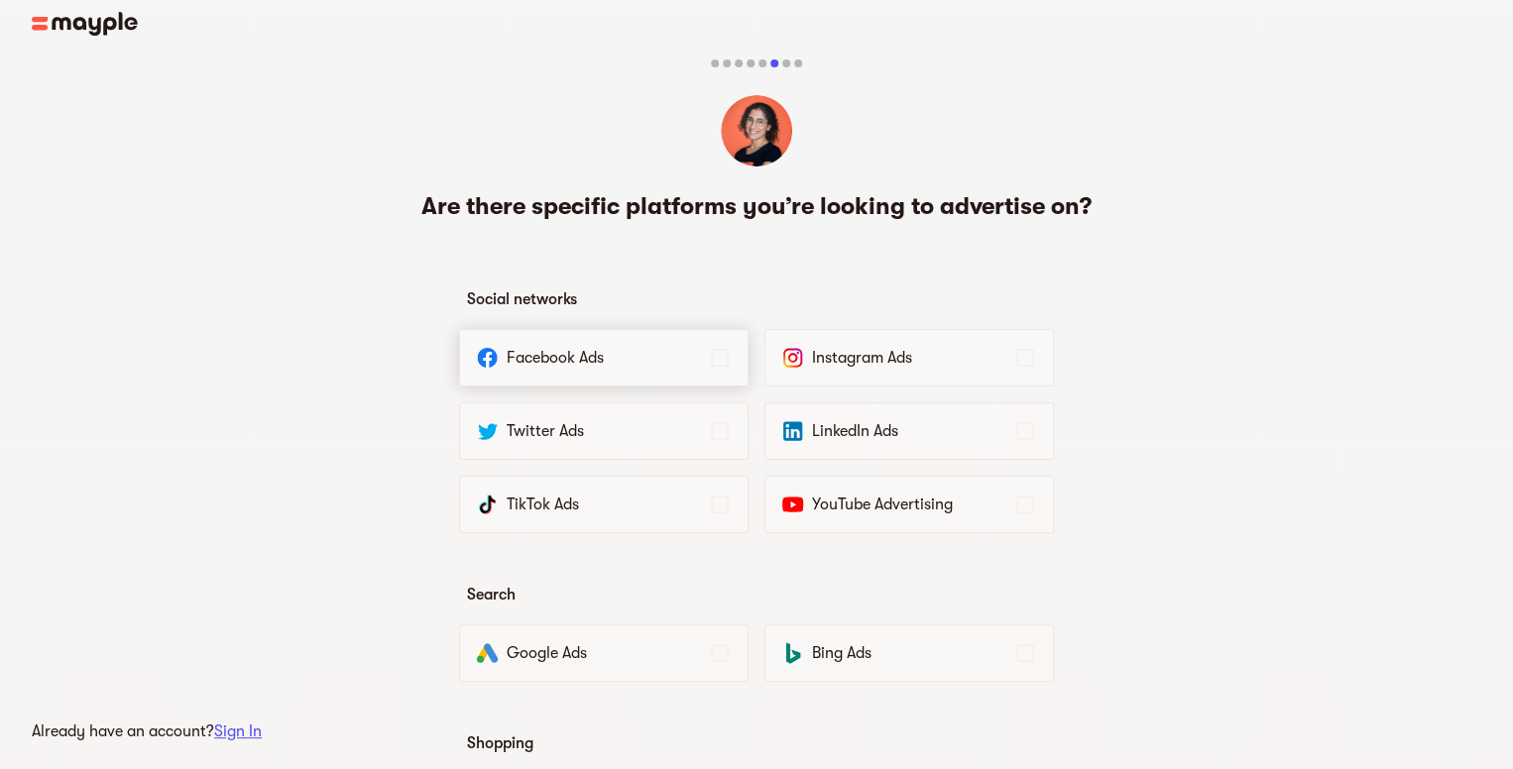
click at [650, 347] on p "Facebook Ads" at bounding box center [607, 358] width 201 height 24
click at [849, 354] on p "Instagram Ads" at bounding box center [912, 358] width 201 height 24
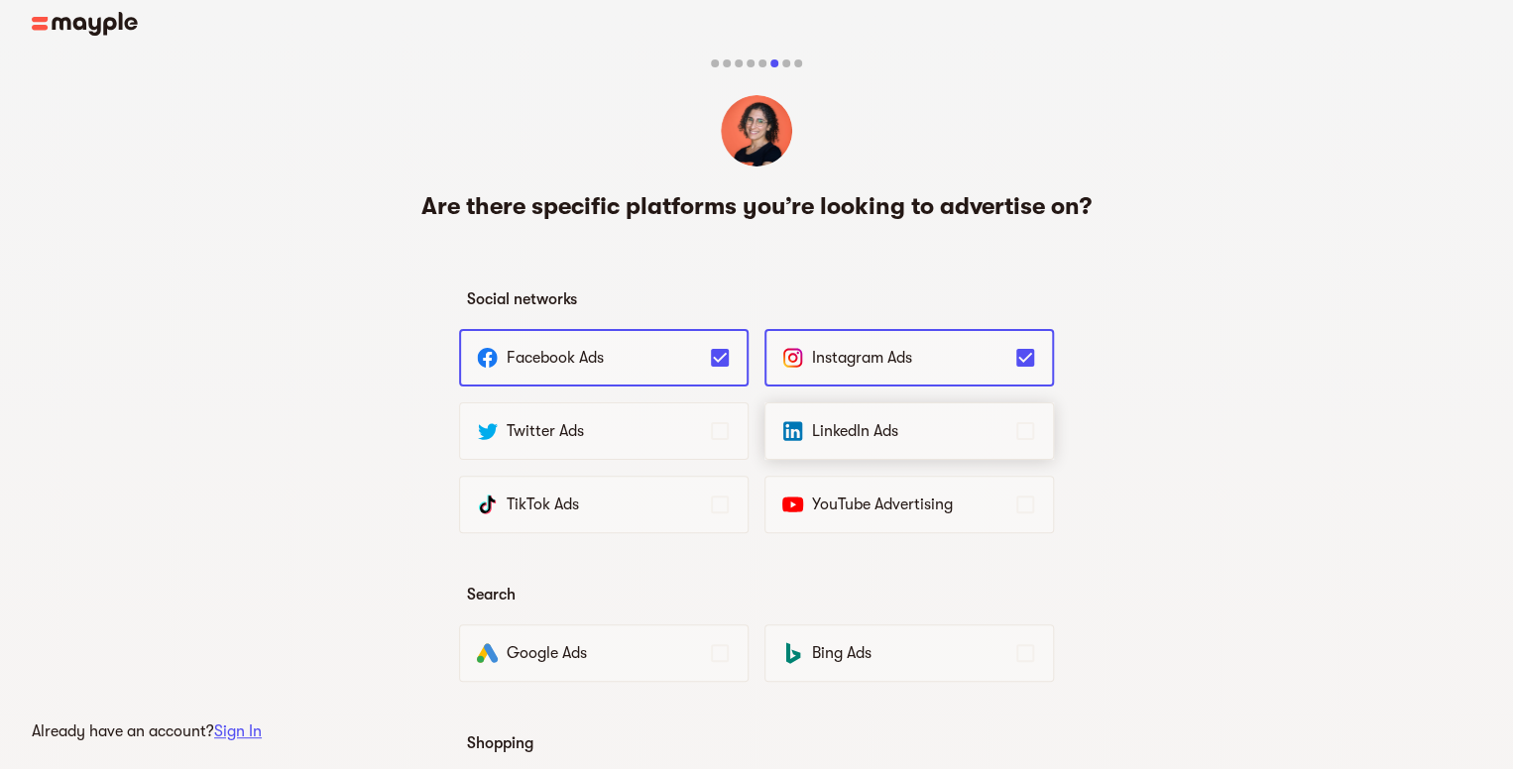
click at [789, 430] on img at bounding box center [792, 431] width 23 height 24
click at [623, 423] on p "Twitter Ads" at bounding box center [607, 431] width 201 height 24
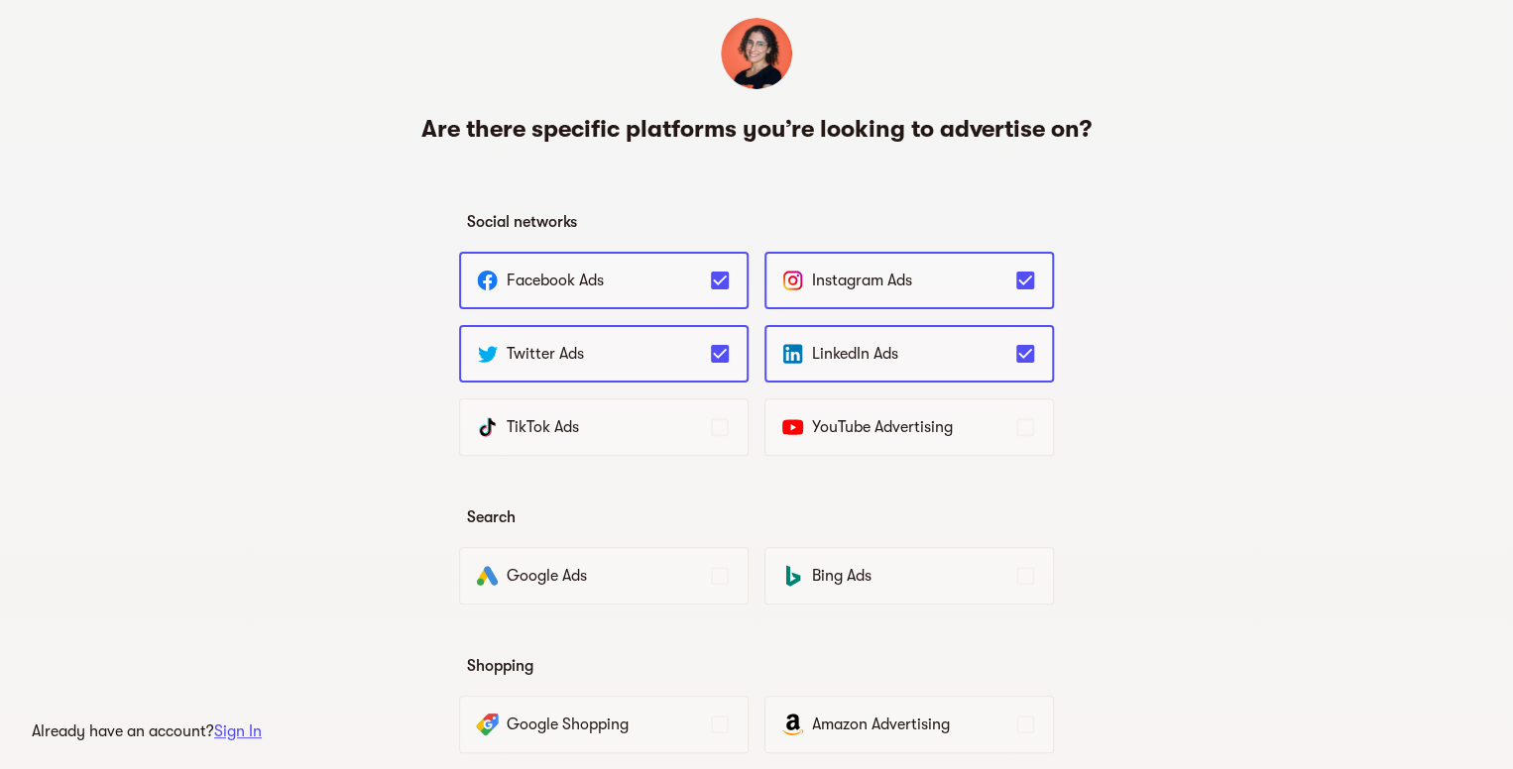
scroll to position [297, 0]
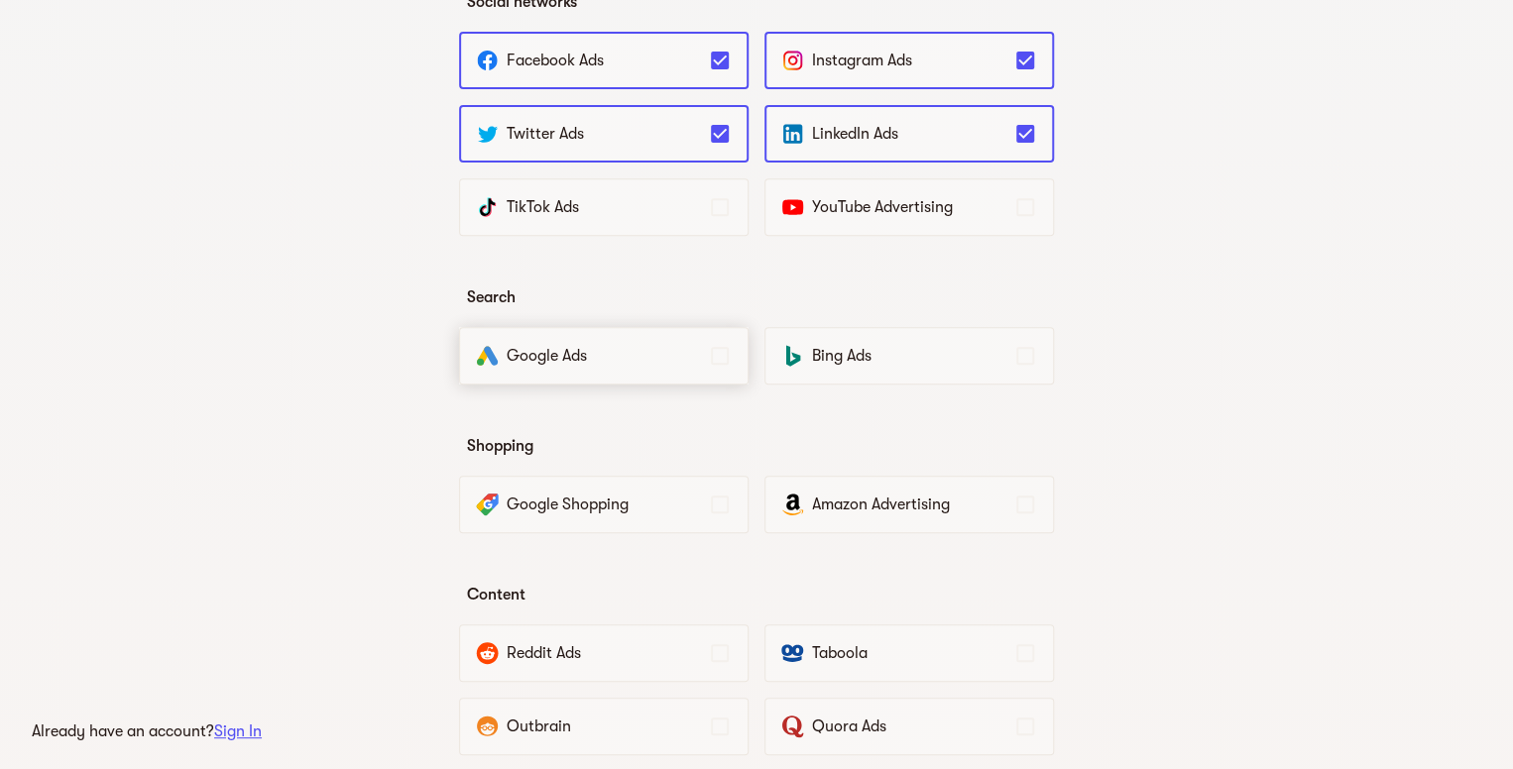
click at [640, 340] on div "Google Ads" at bounding box center [604, 356] width 290 height 58
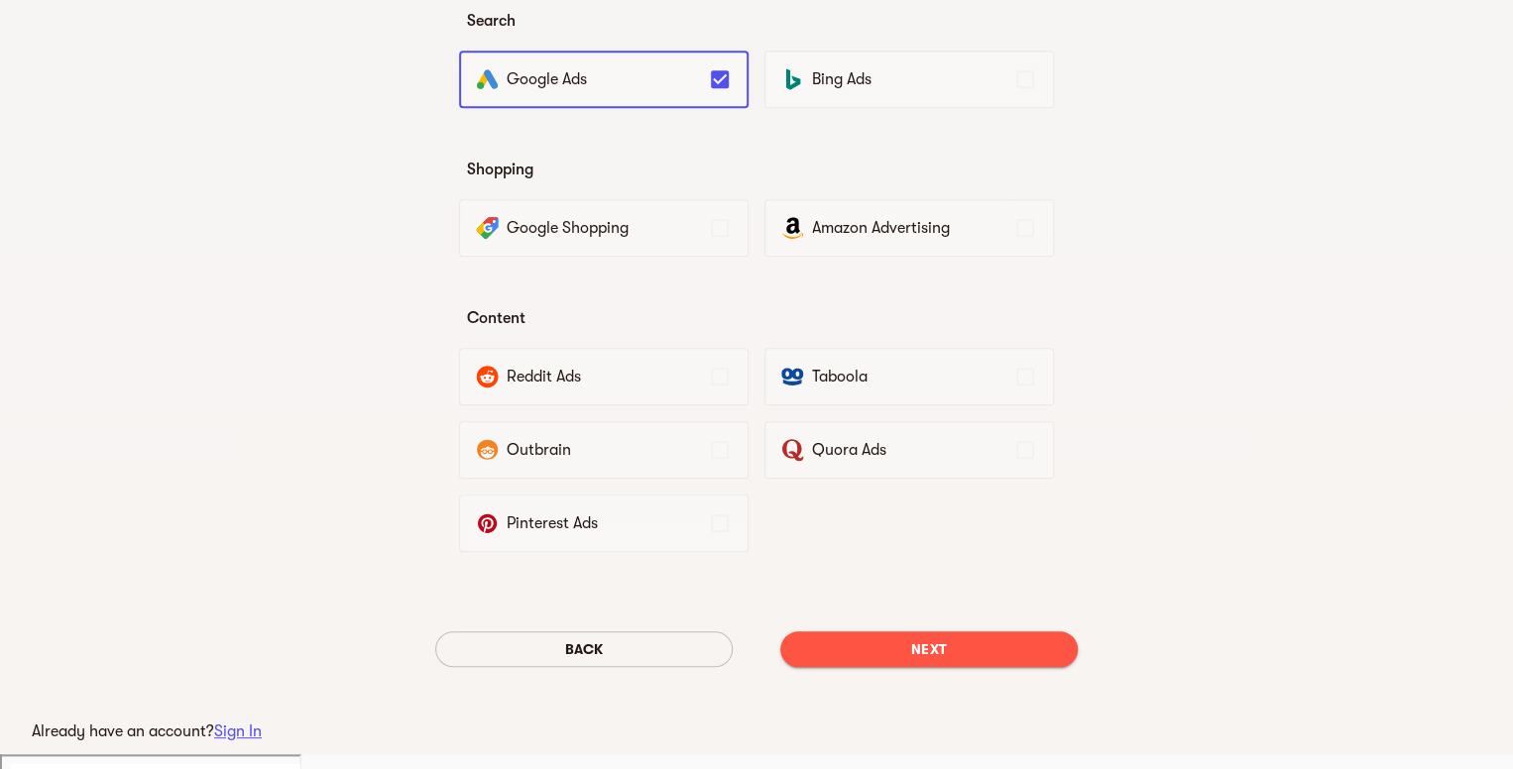
scroll to position [579, 0]
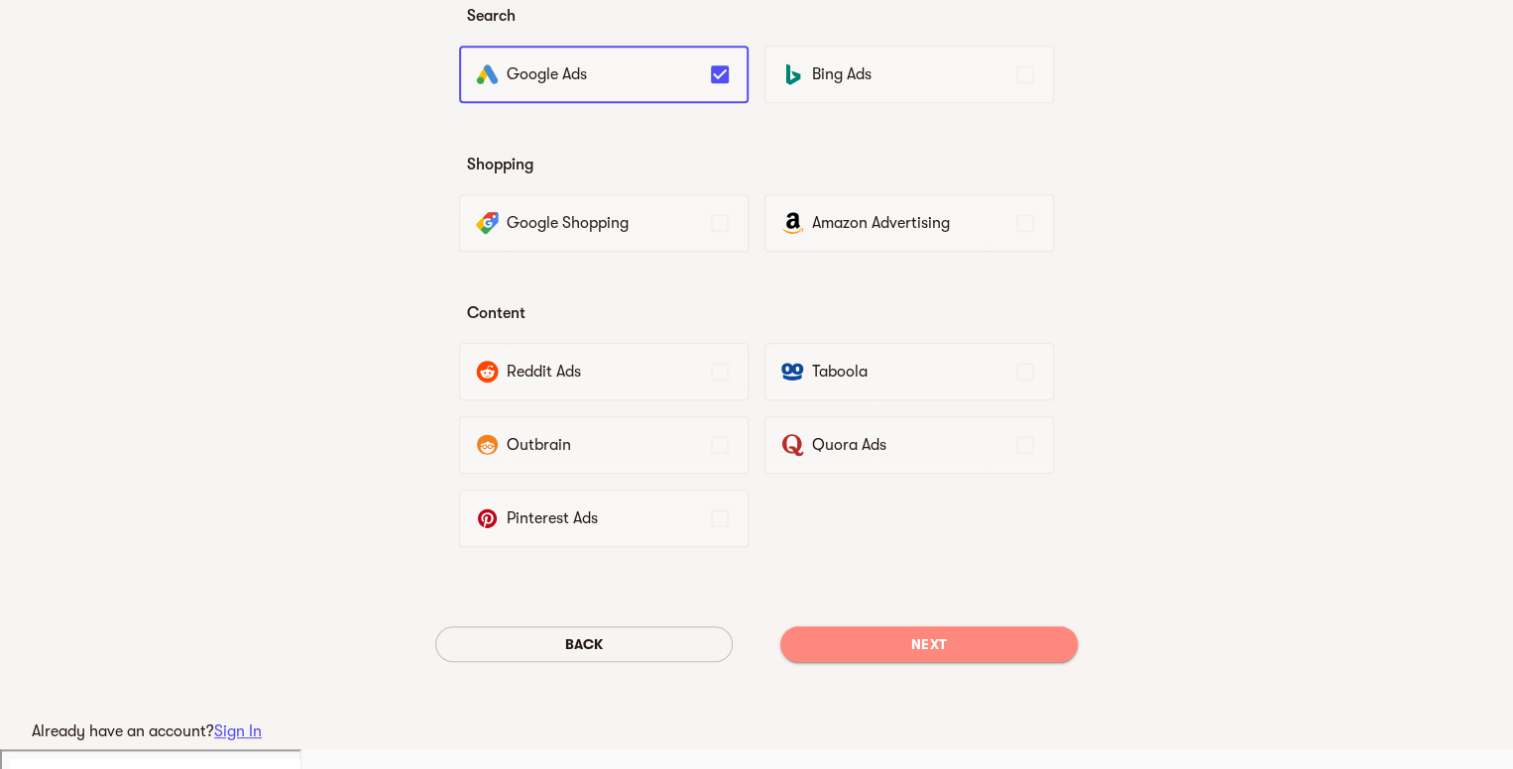
click at [936, 633] on span "Next" at bounding box center [929, 645] width 266 height 24
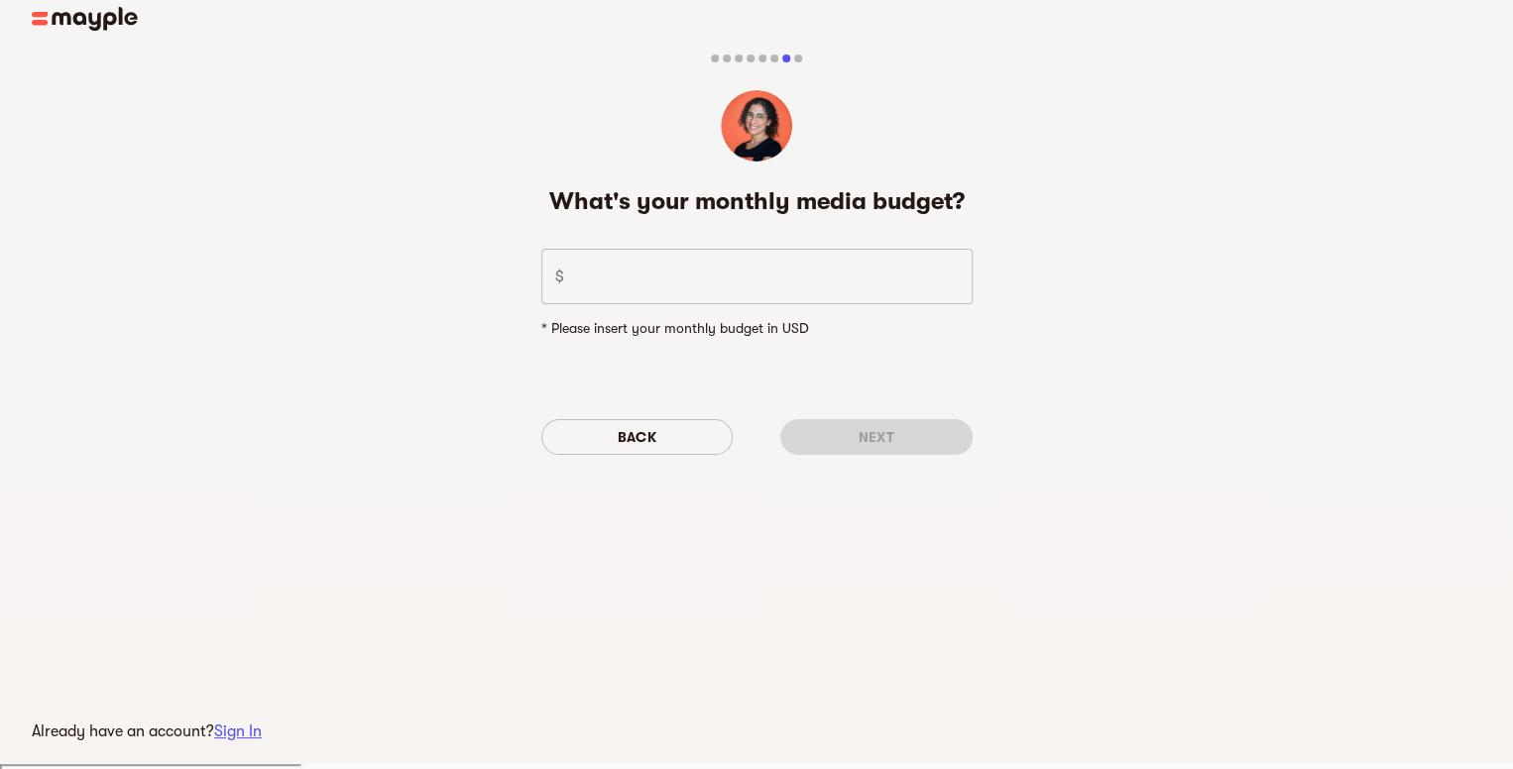
scroll to position [0, 0]
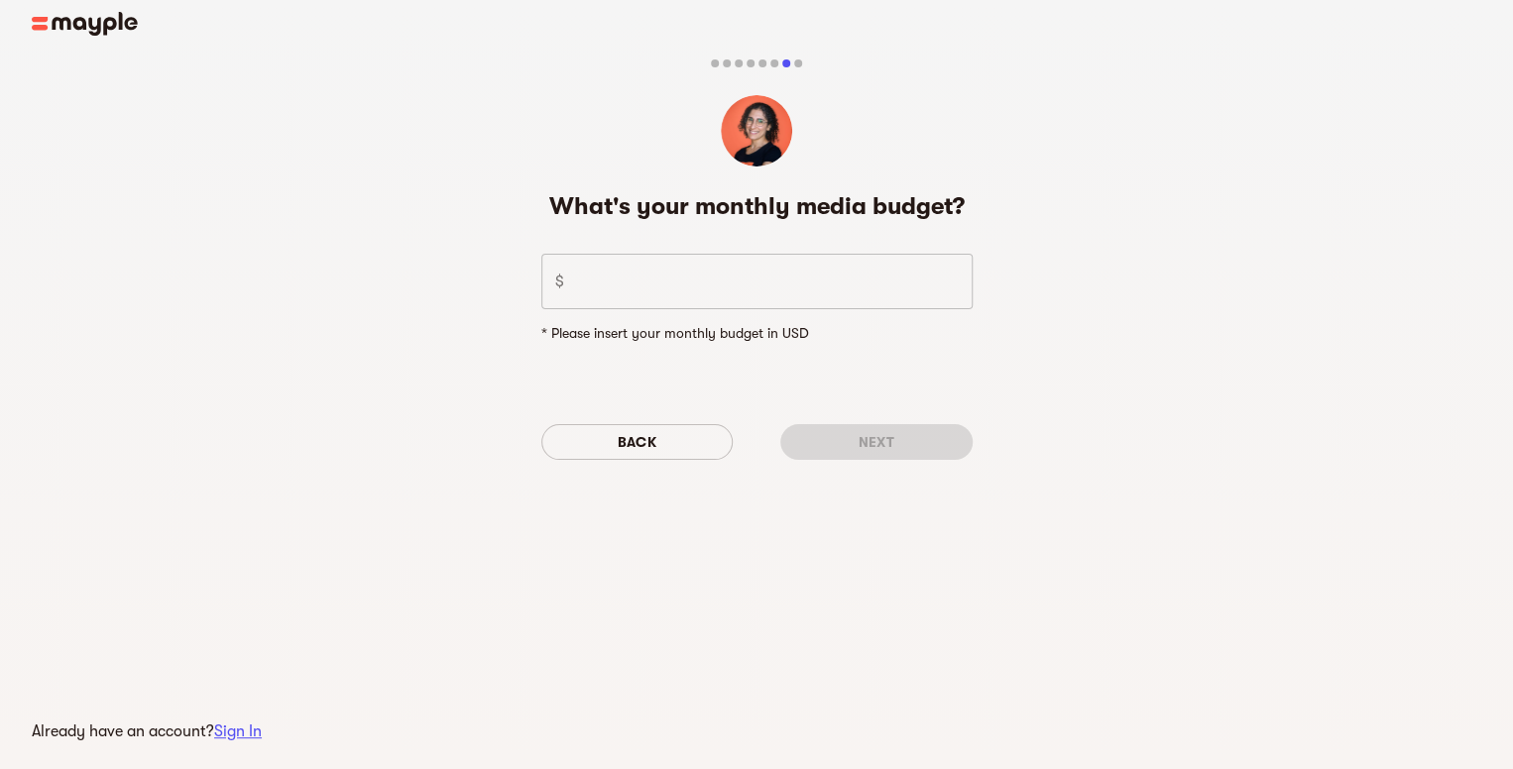
click at [669, 286] on input "number" at bounding box center [772, 282] width 401 height 56
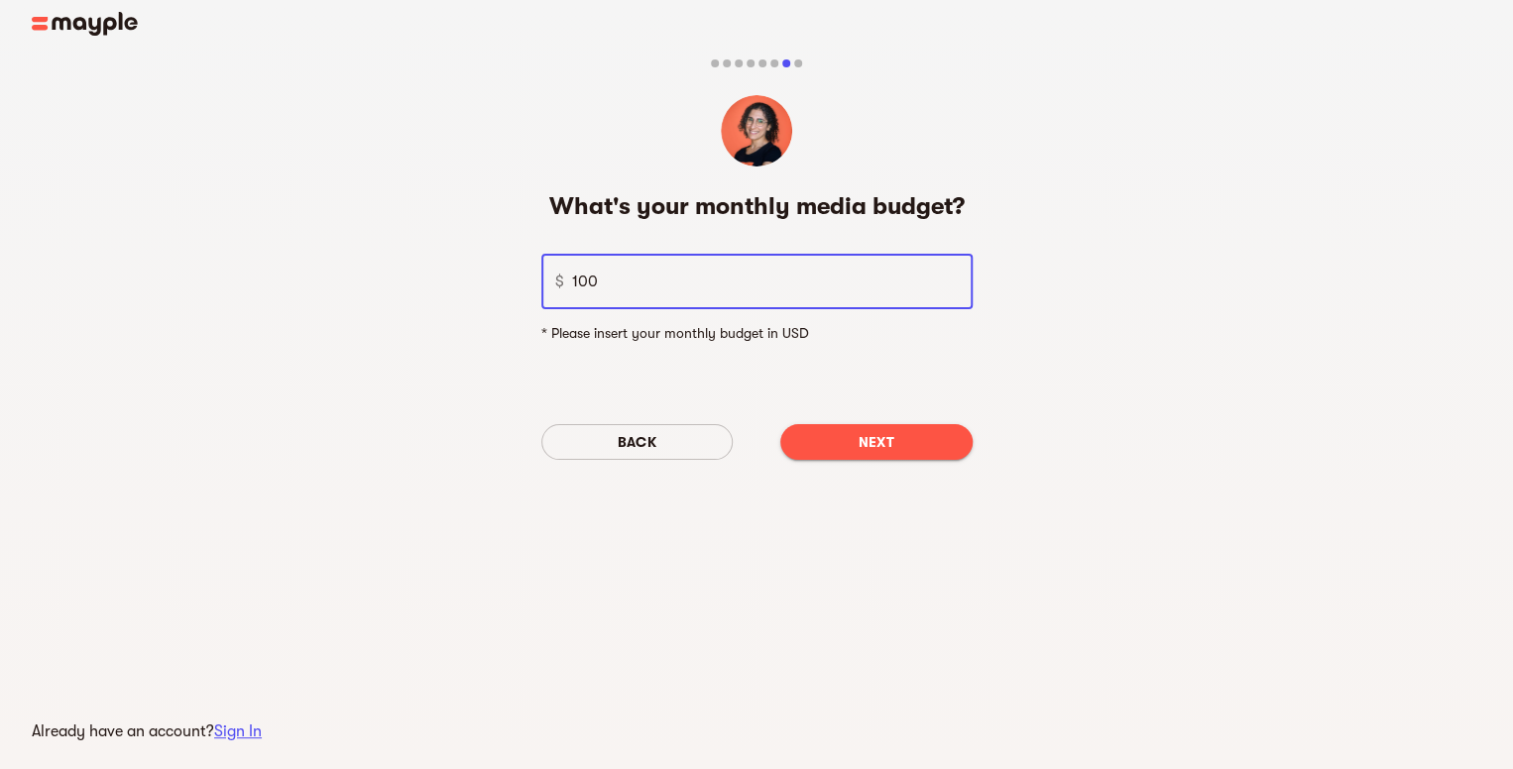
type input "100"
click at [856, 438] on span "Next" at bounding box center [876, 442] width 161 height 24
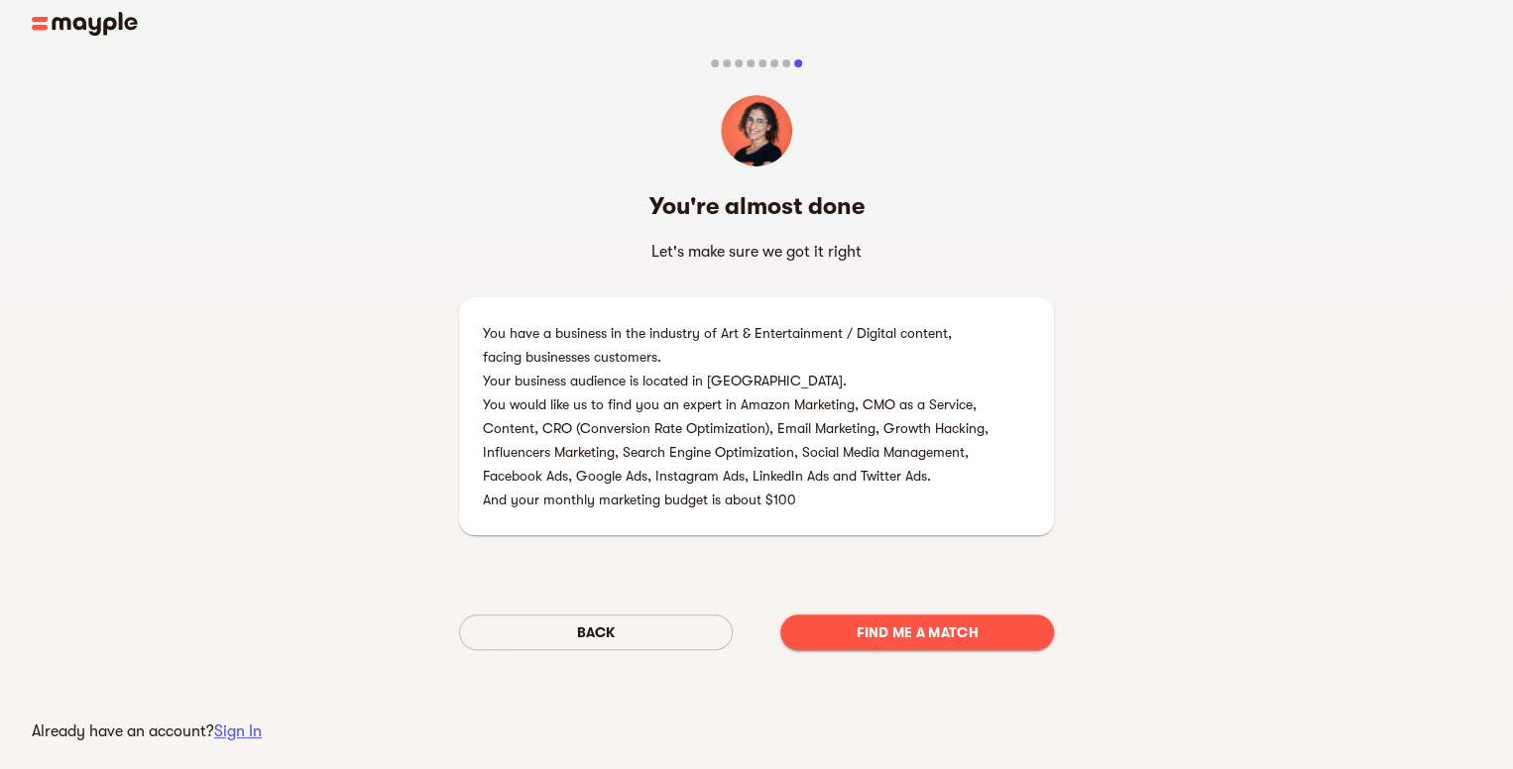
click at [924, 631] on span "Find me a match" at bounding box center [917, 633] width 242 height 24
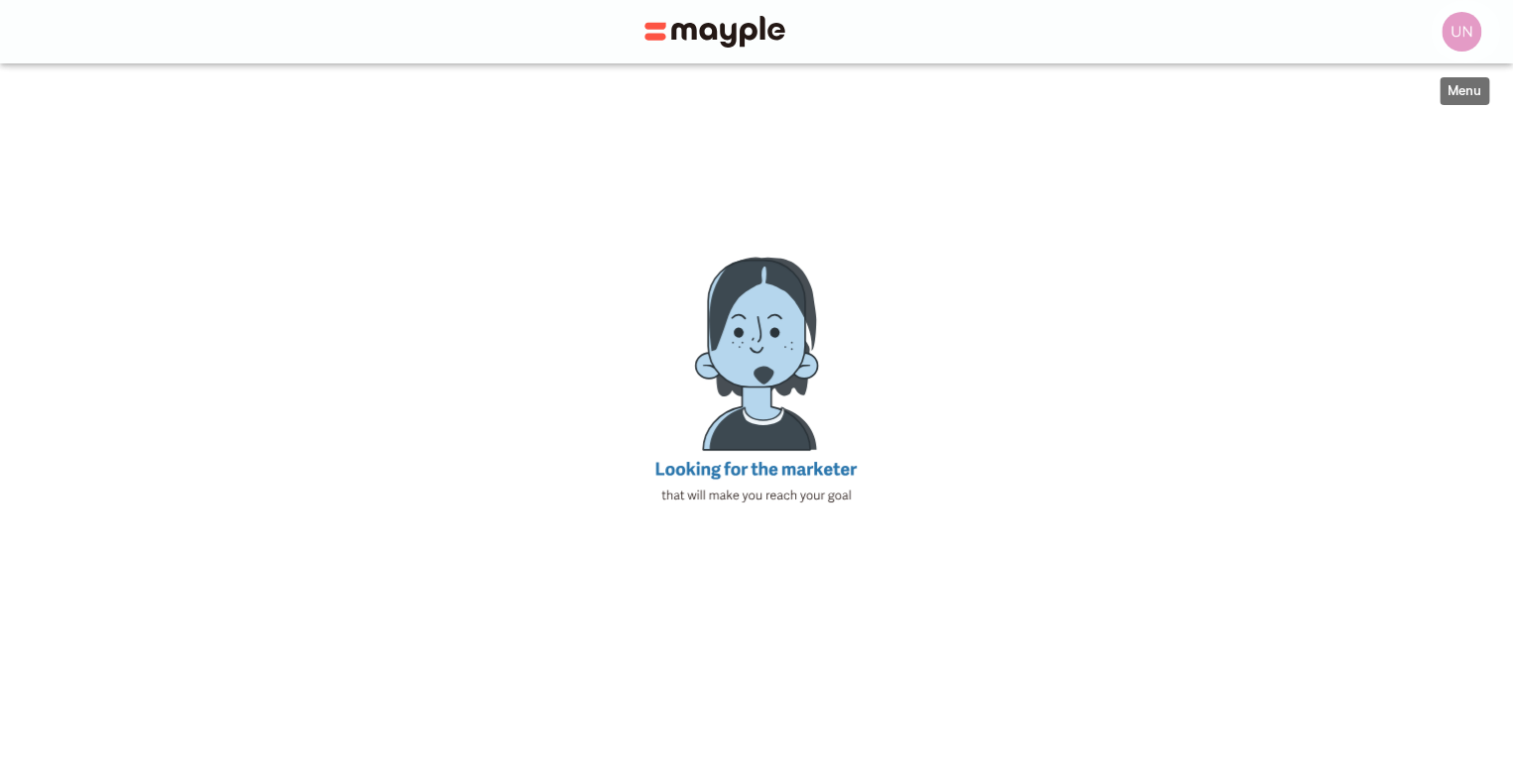
click at [1468, 25] on img "button" at bounding box center [1462, 32] width 40 height 40
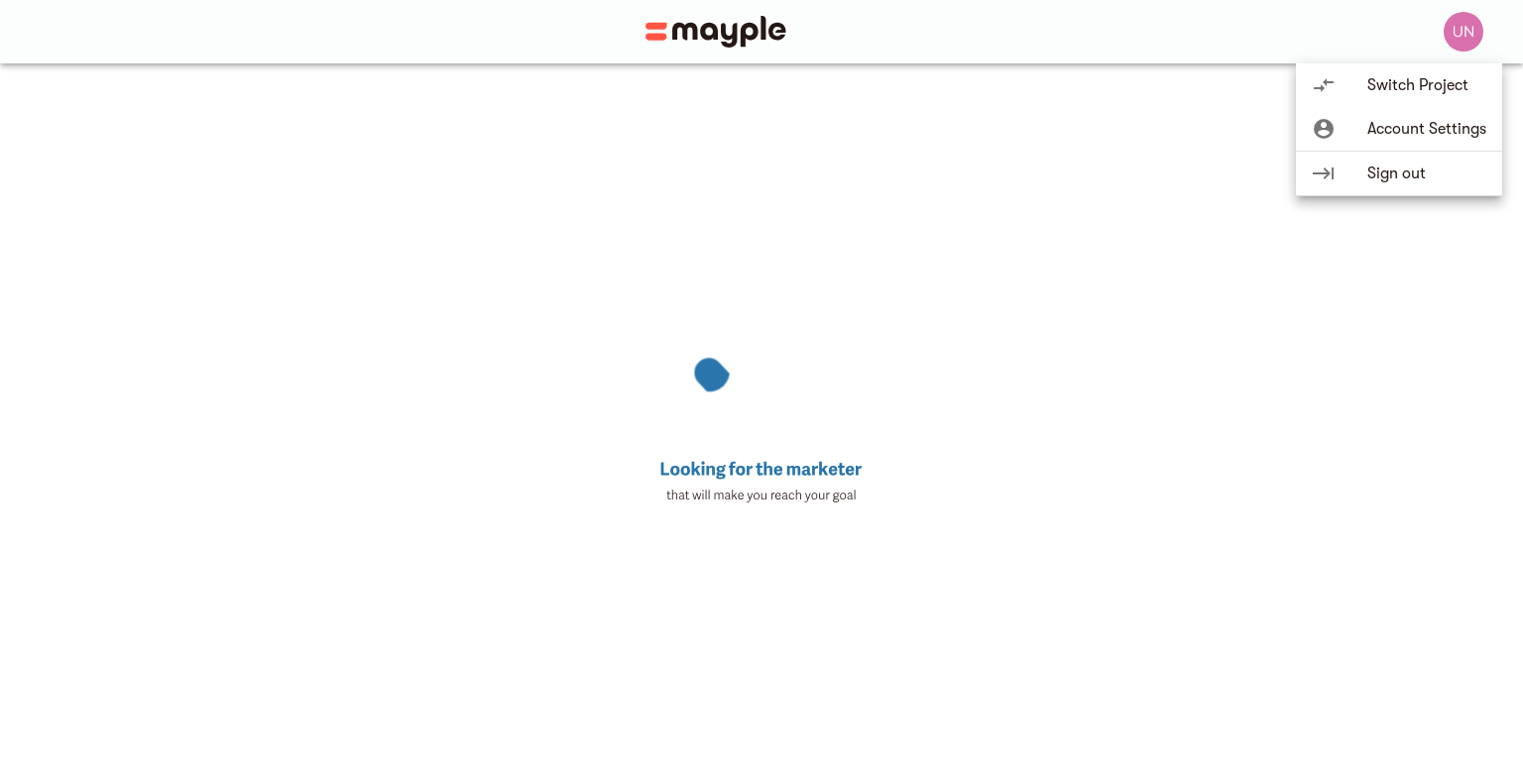
click at [1475, 24] on div at bounding box center [761, 384] width 1523 height 769
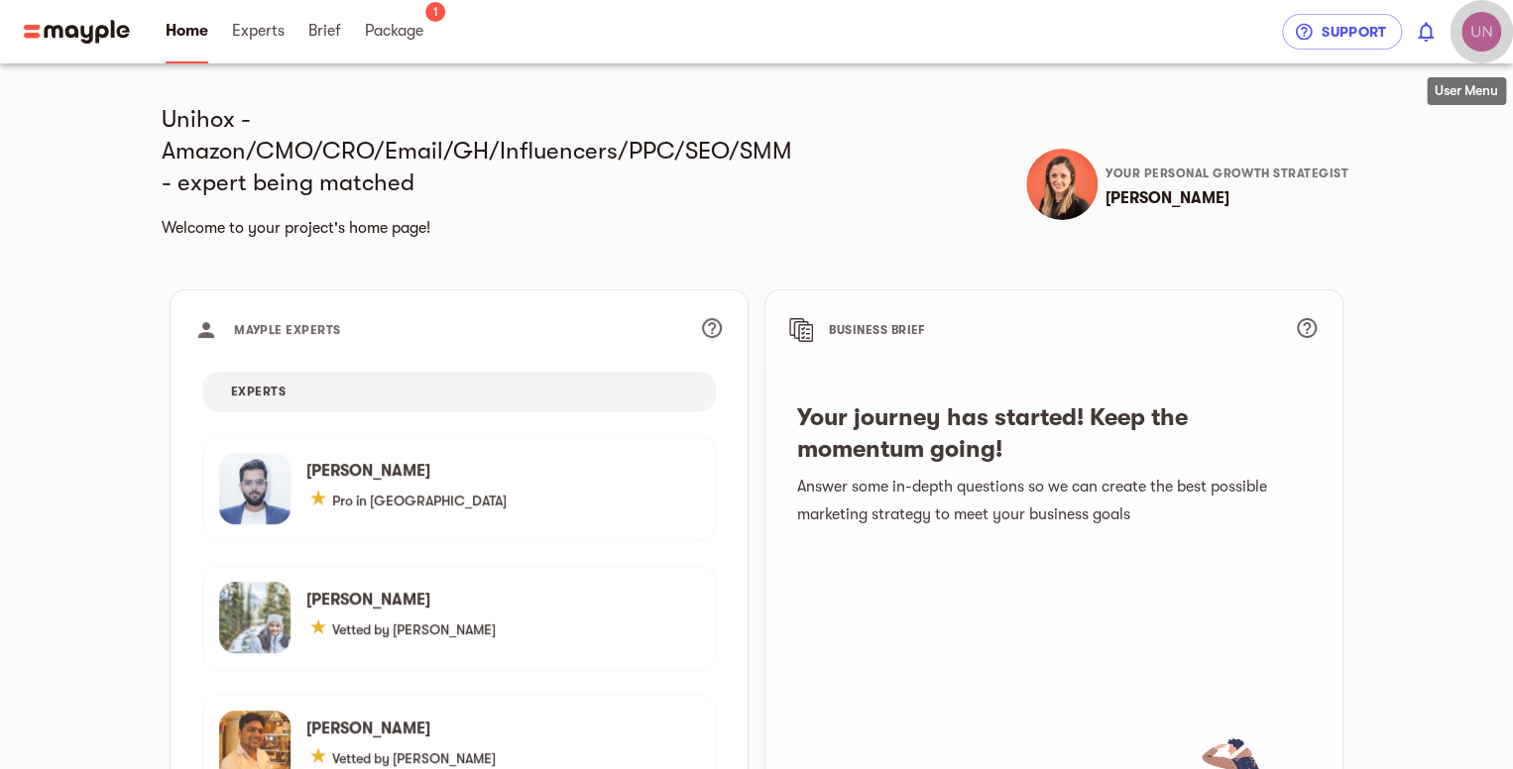
click at [1475, 47] on img "button" at bounding box center [1482, 32] width 40 height 40
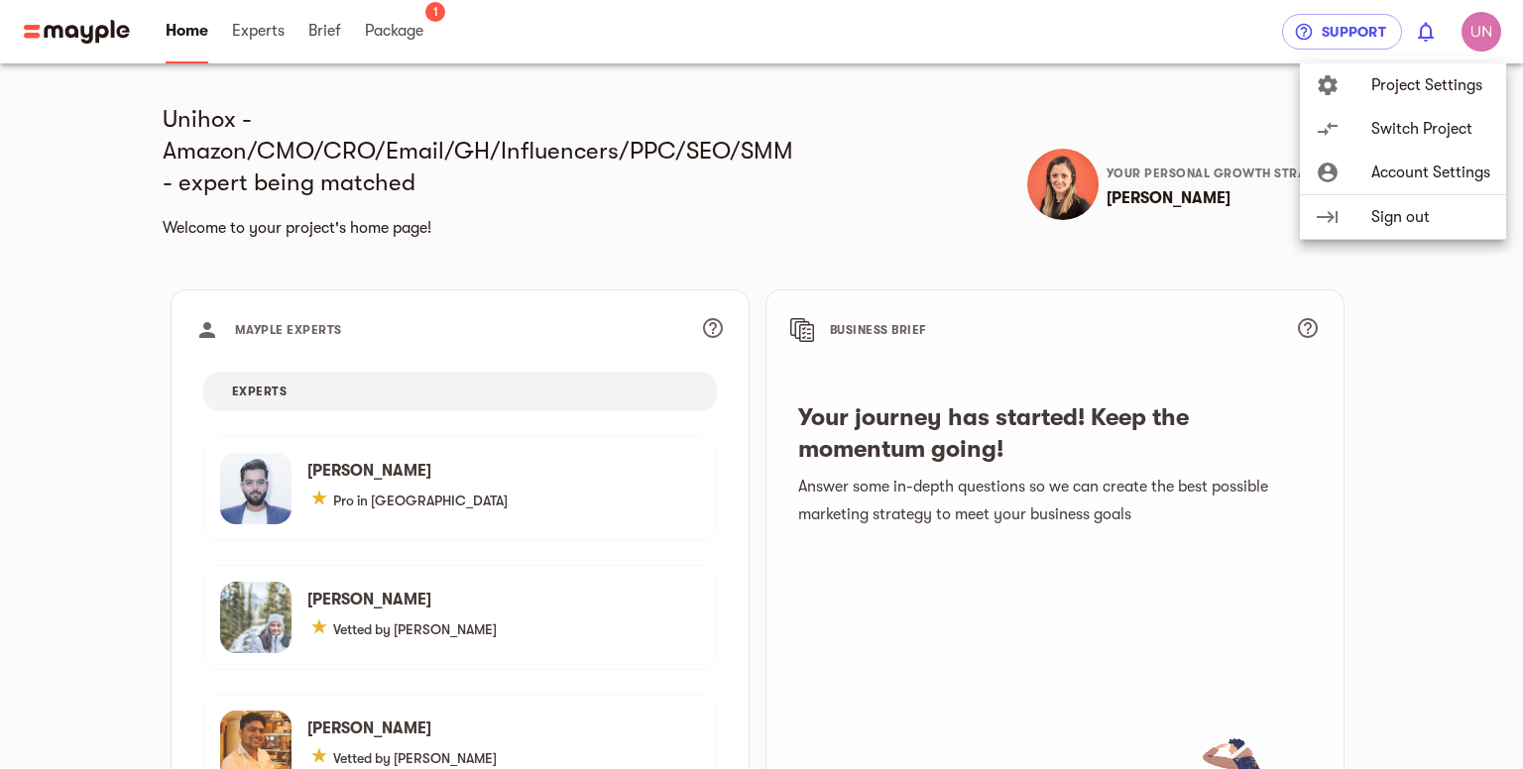
click at [1457, 165] on span "Account Settings" at bounding box center [1430, 173] width 119 height 24
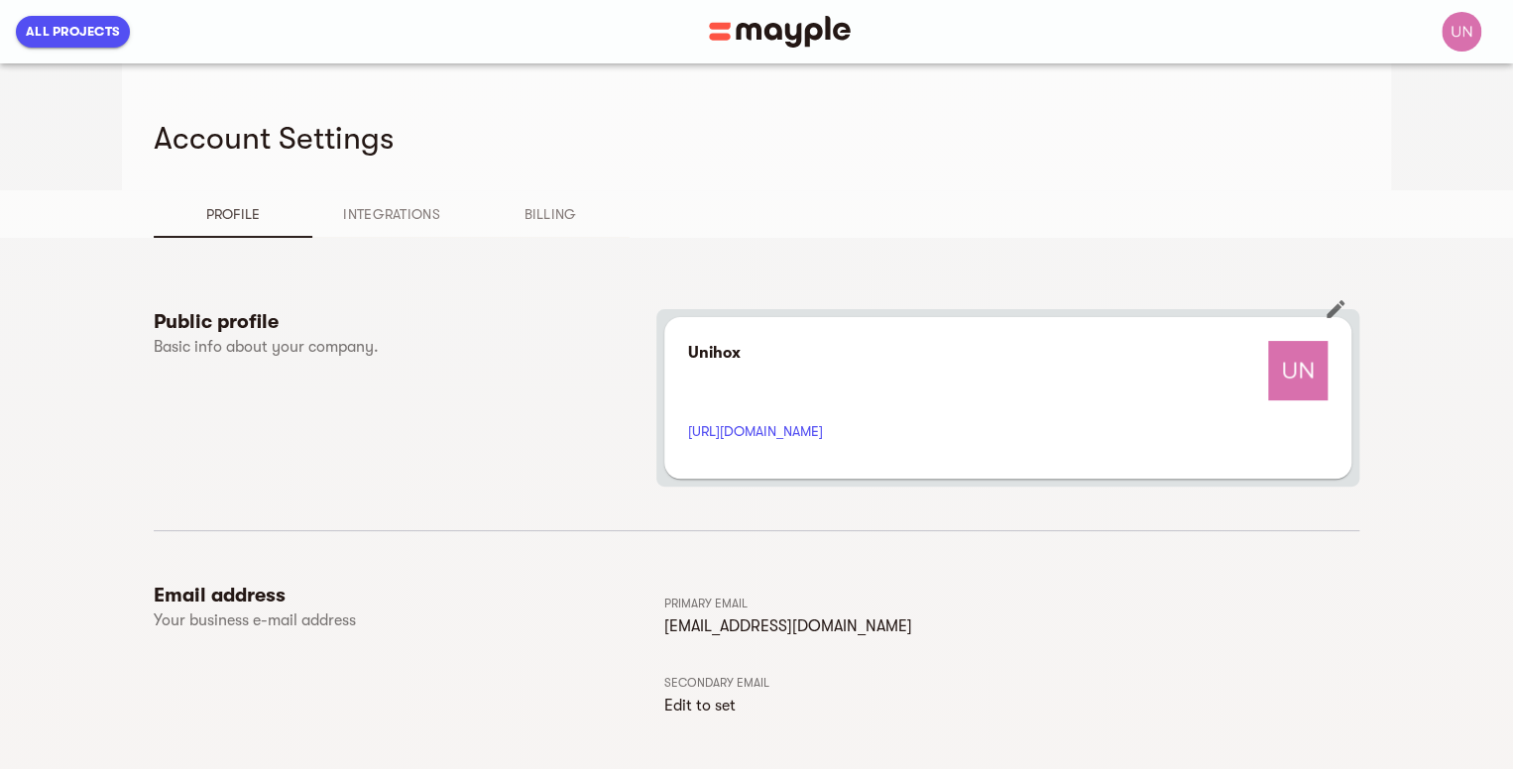
click at [1297, 392] on img at bounding box center [1297, 370] width 59 height 59
click at [1344, 300] on icon "button" at bounding box center [1336, 309] width 24 height 24
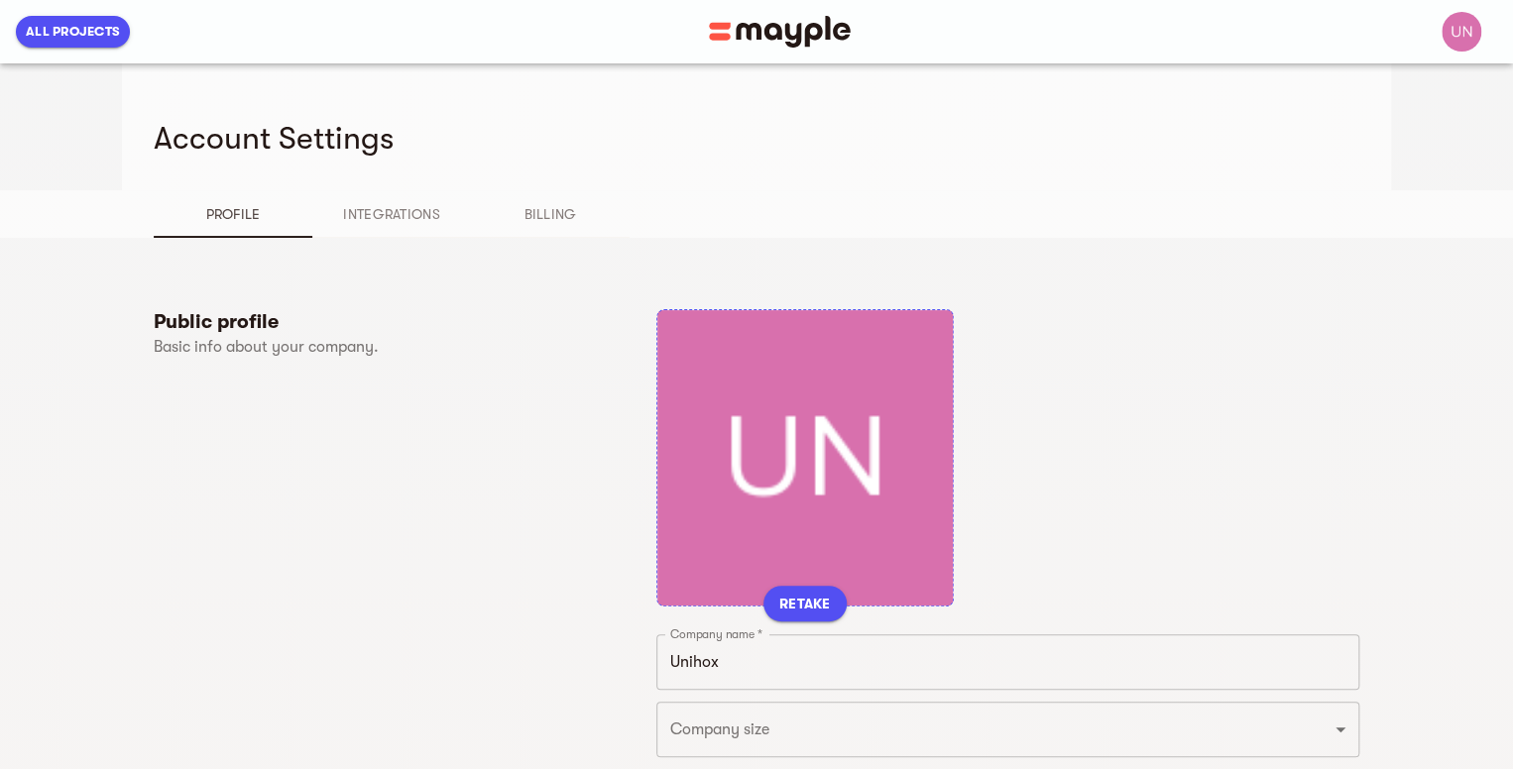
click at [788, 427] on div "RETAKE" at bounding box center [804, 457] width 297 height 297
click at [804, 602] on span "RETAKE" at bounding box center [805, 604] width 52 height 24
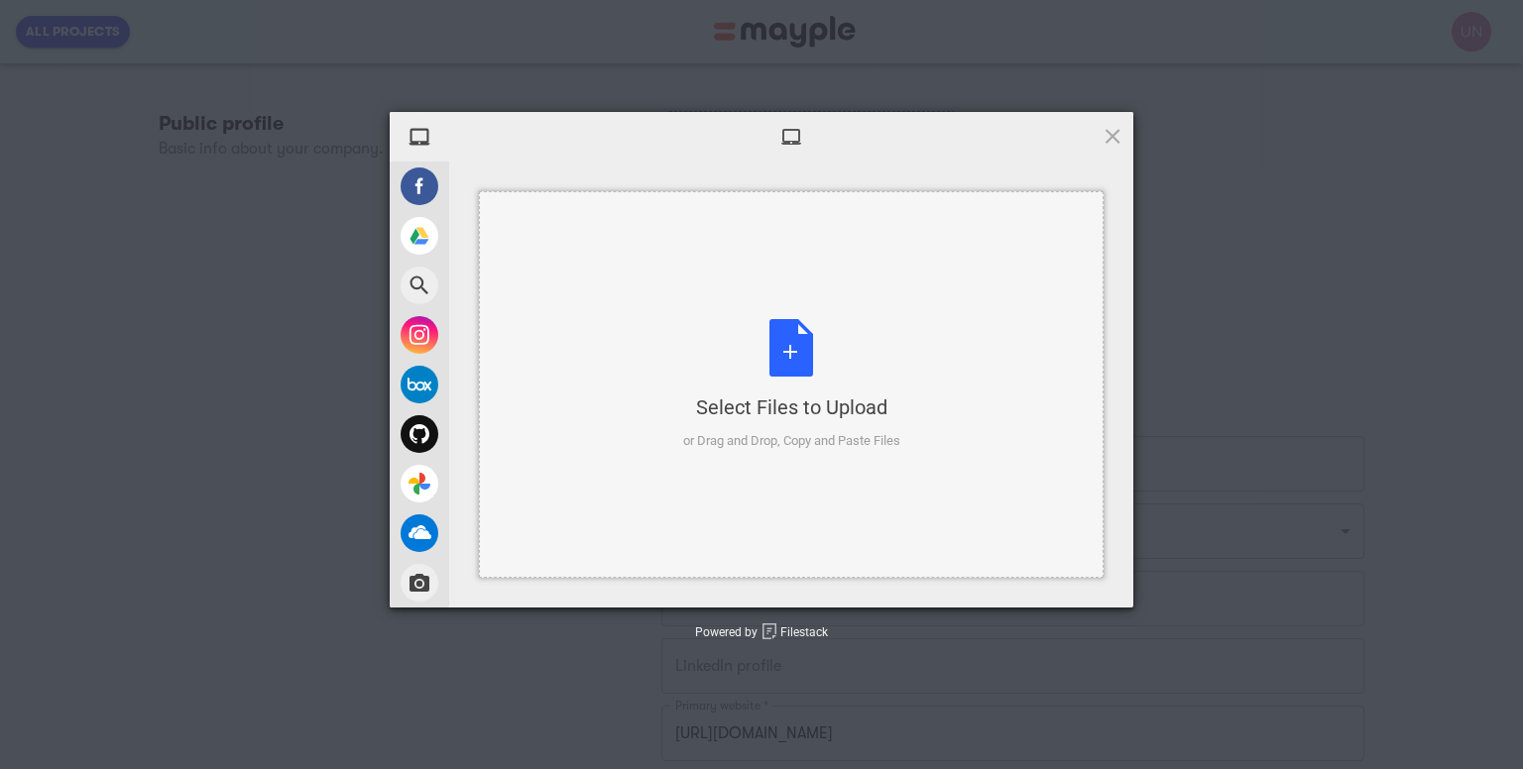
click at [767, 346] on div "Select Files to Upload or Drag and Drop, Copy and Paste Files" at bounding box center [791, 385] width 217 height 132
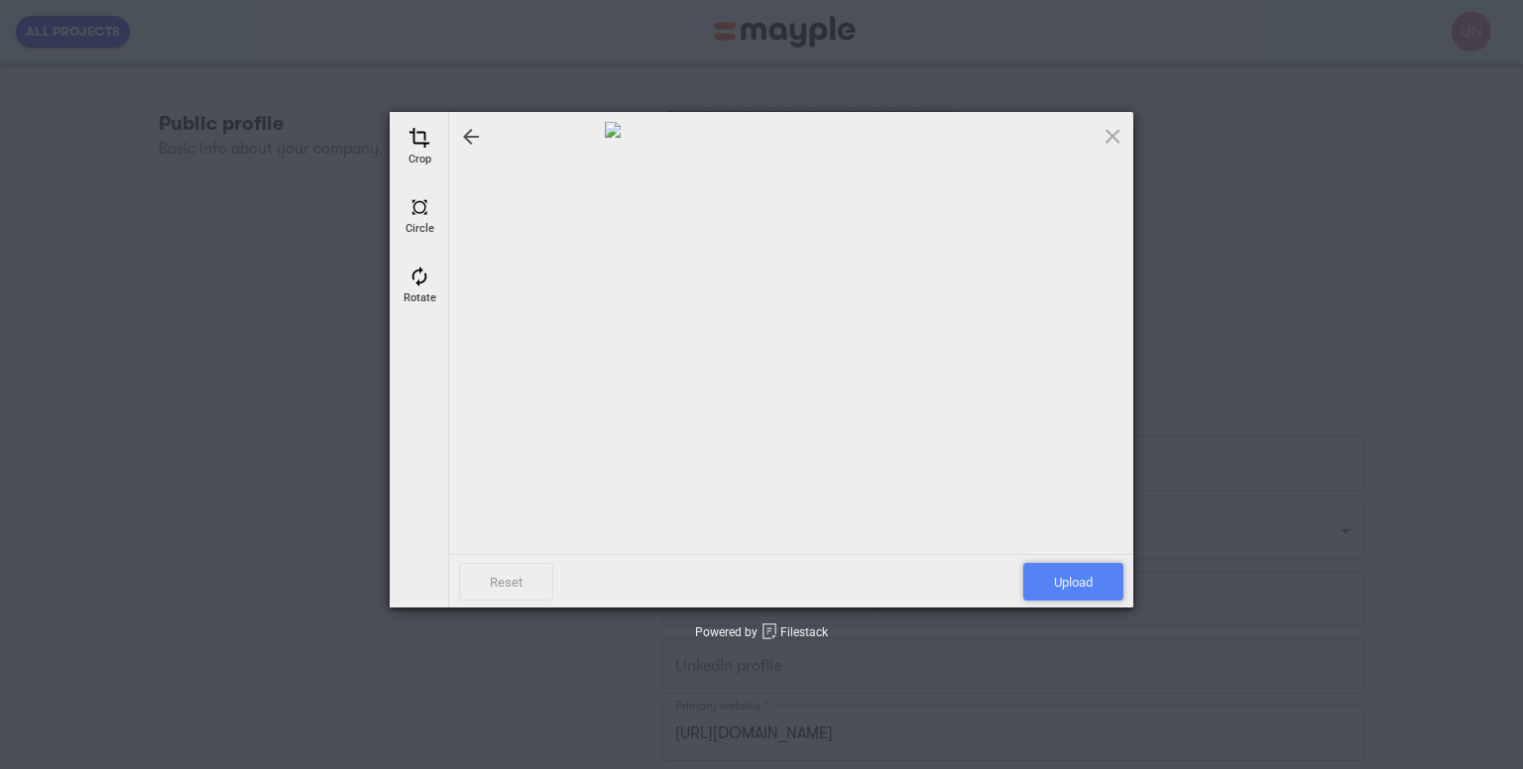
click at [1111, 581] on span "Upload" at bounding box center [1073, 582] width 100 height 38
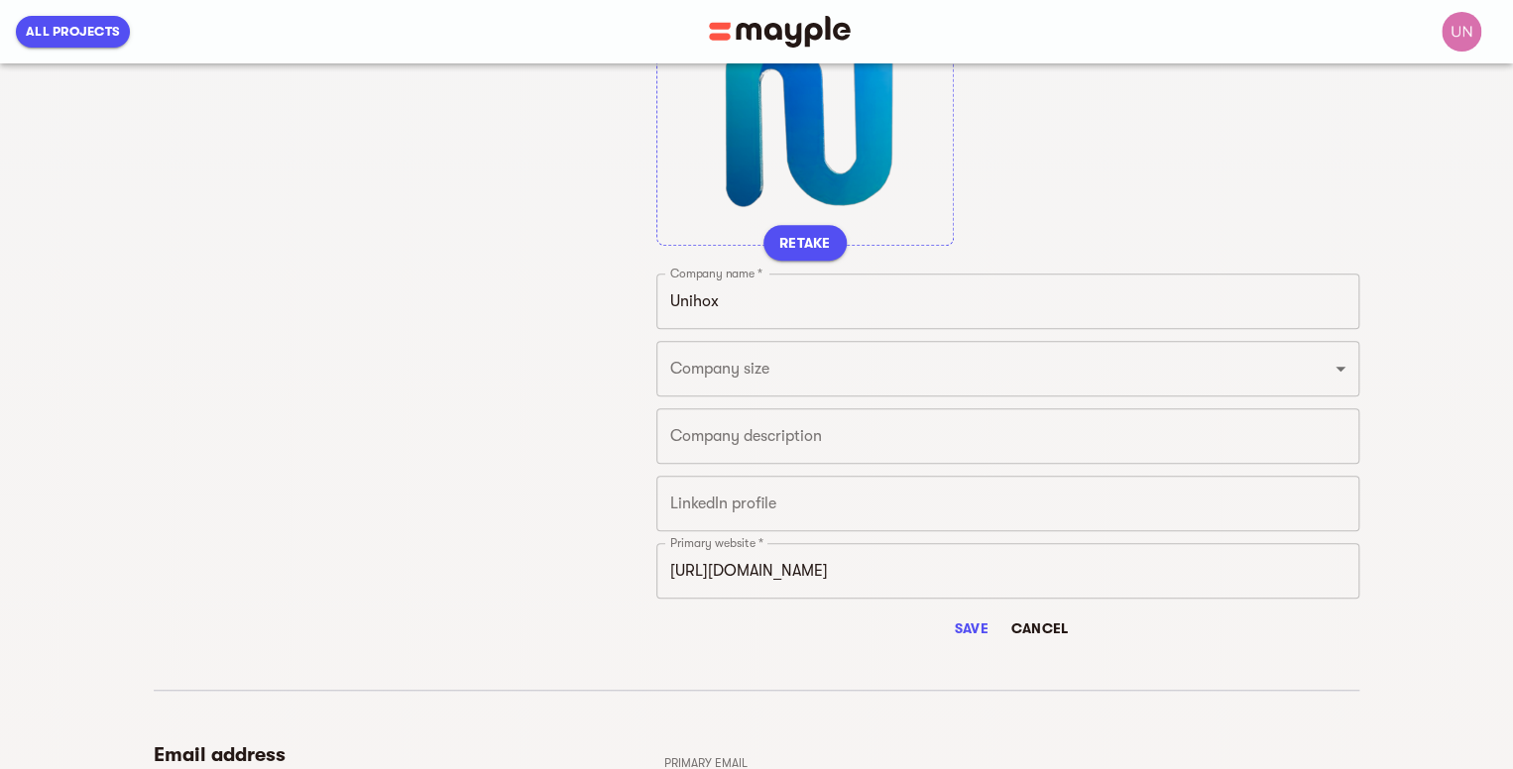
scroll to position [397, 0]
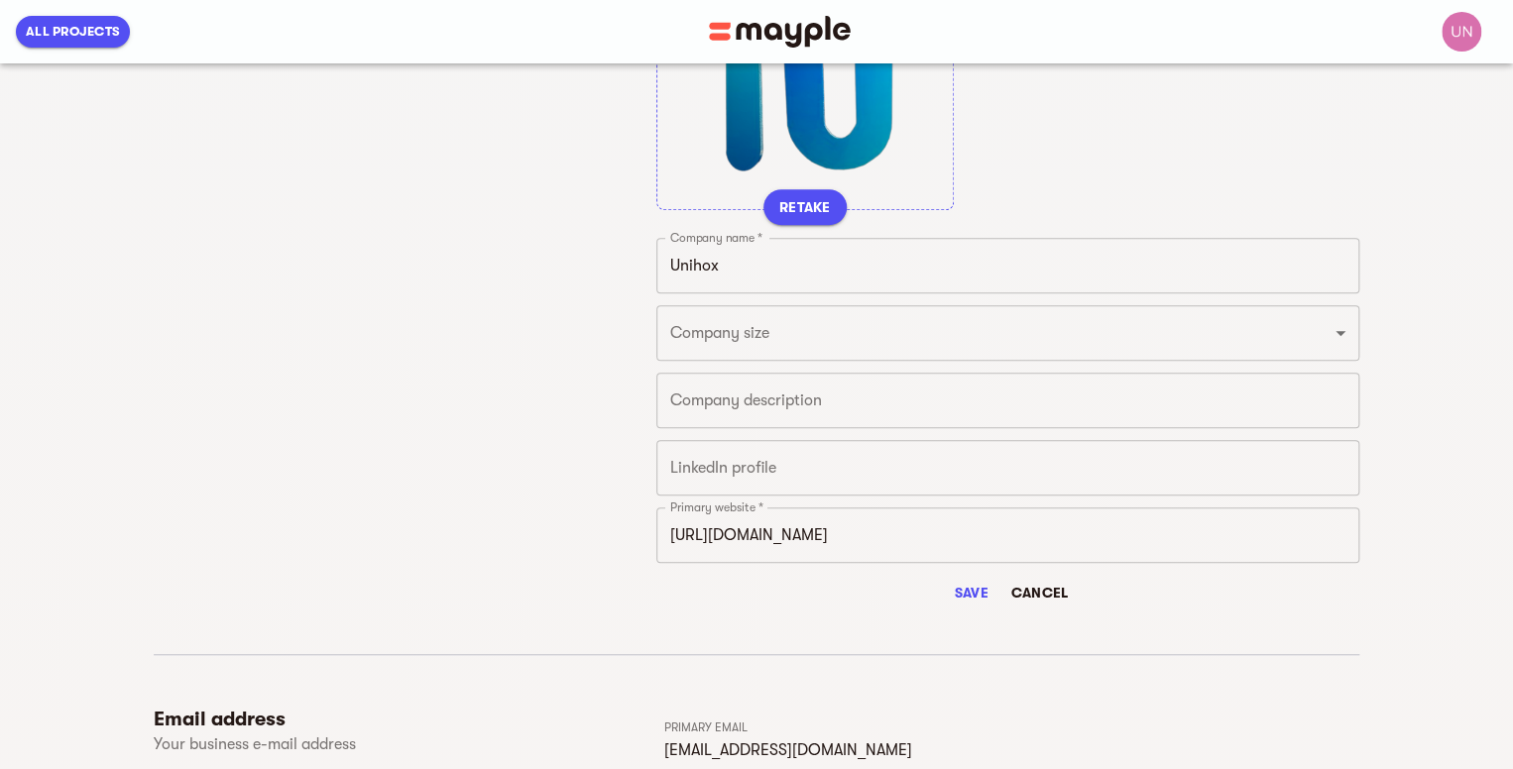
click at [964, 497] on div "RETAKE Company name * Unihox Company name * Company size Just 1 From 2 to 5 Fro…" at bounding box center [1007, 262] width 703 height 698
click at [956, 478] on input "text" at bounding box center [1007, 468] width 703 height 56
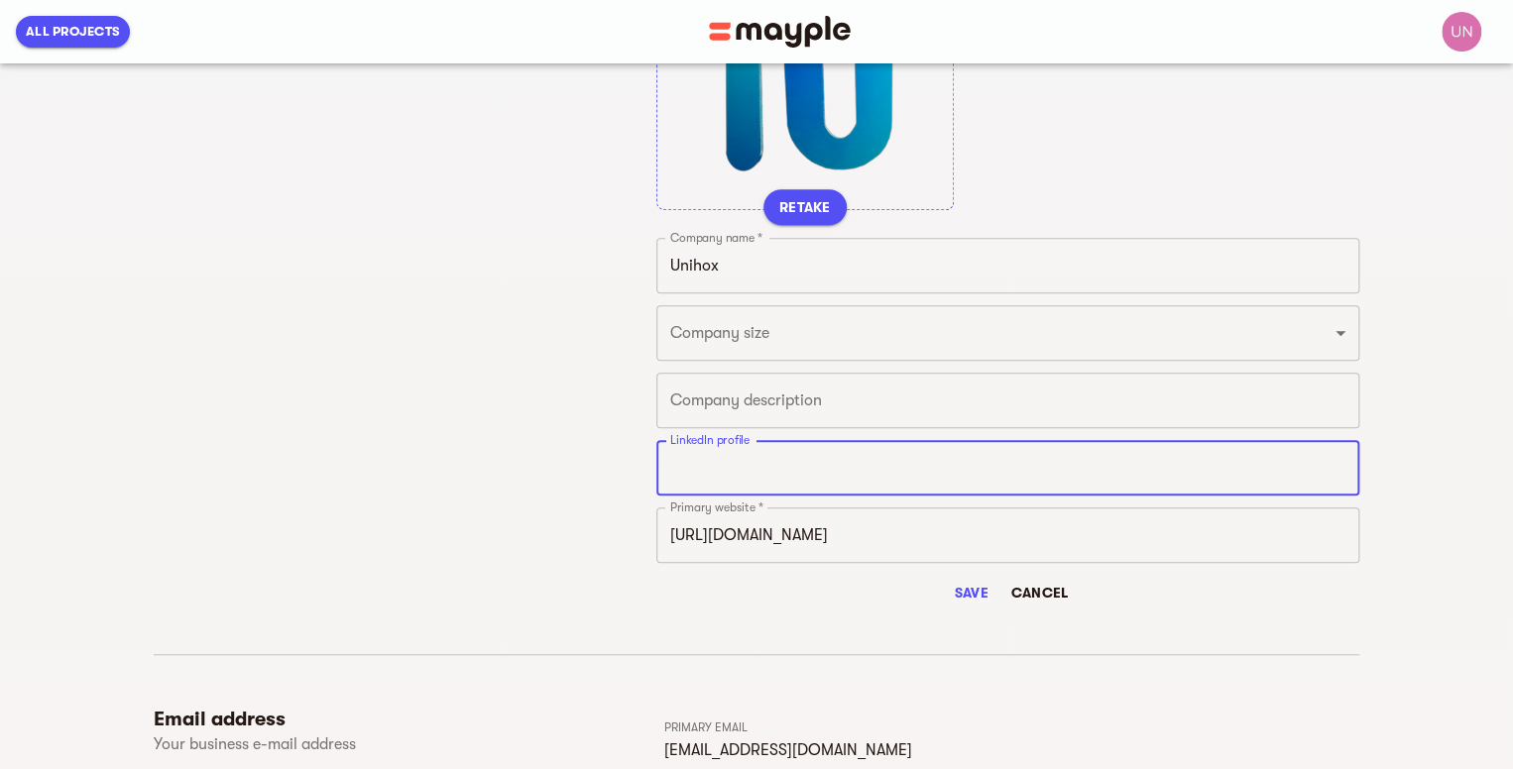
click at [677, 457] on input "text" at bounding box center [1007, 468] width 703 height 56
paste input "https://www.linkedin.com/company/unihox"
type input "https://www.linkedin.com/company/unihox"
click at [722, 409] on textarea at bounding box center [1007, 401] width 675 height 19
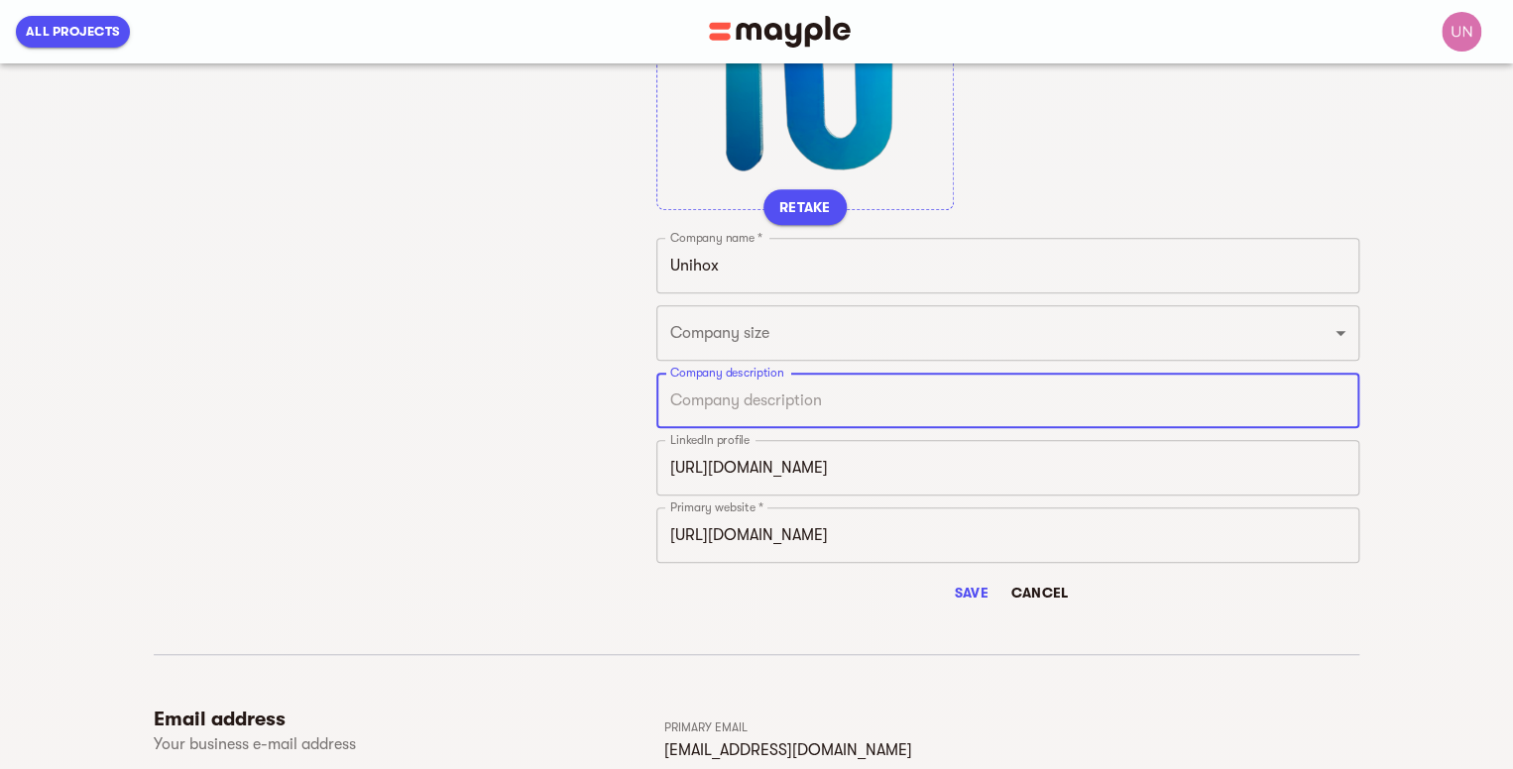
click at [726, 400] on textarea at bounding box center [1007, 401] width 675 height 19
paste textarea "Unihox is a forward-thinking IT solutions provider empowering businesses with e…"
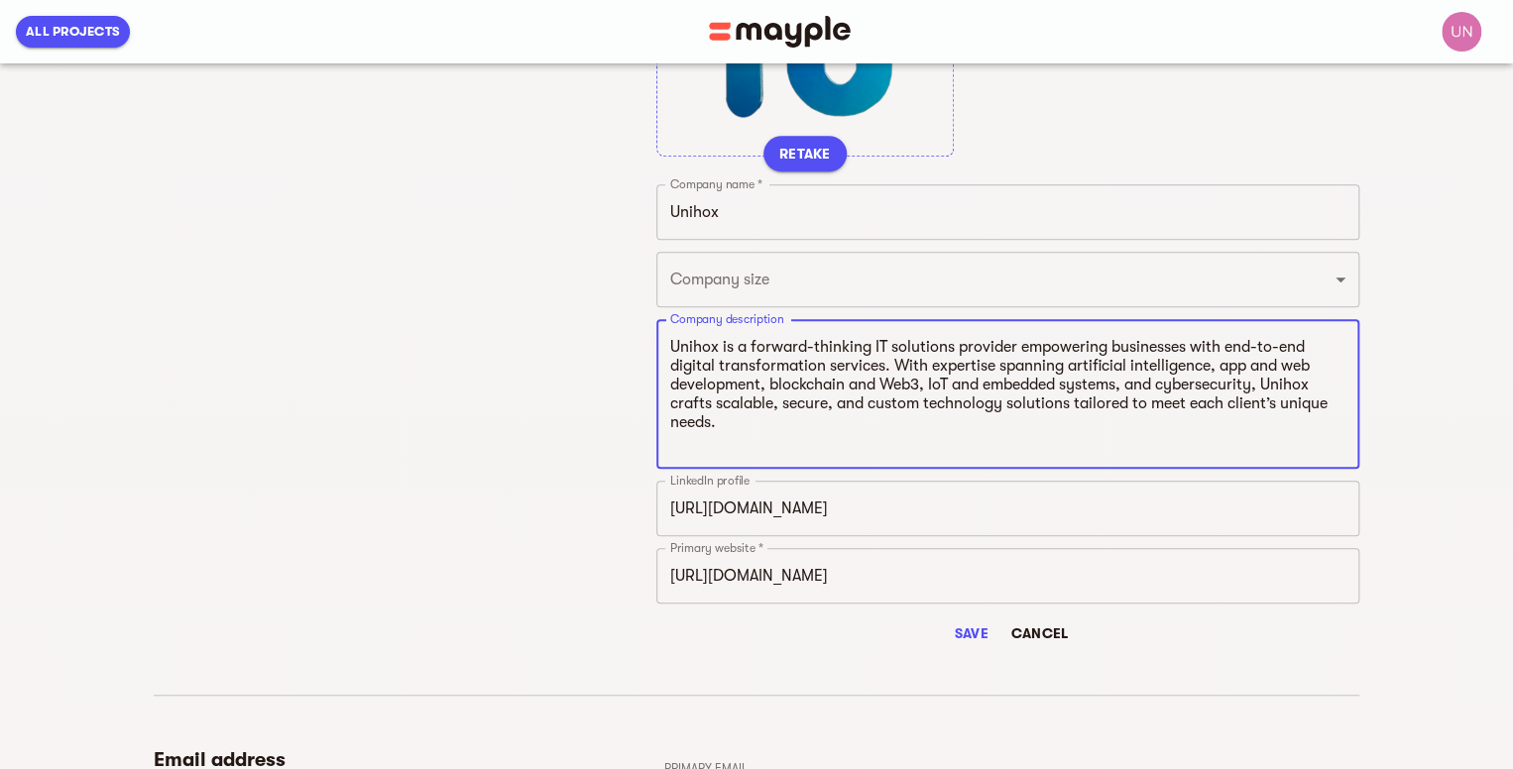
scroll to position [496, 0]
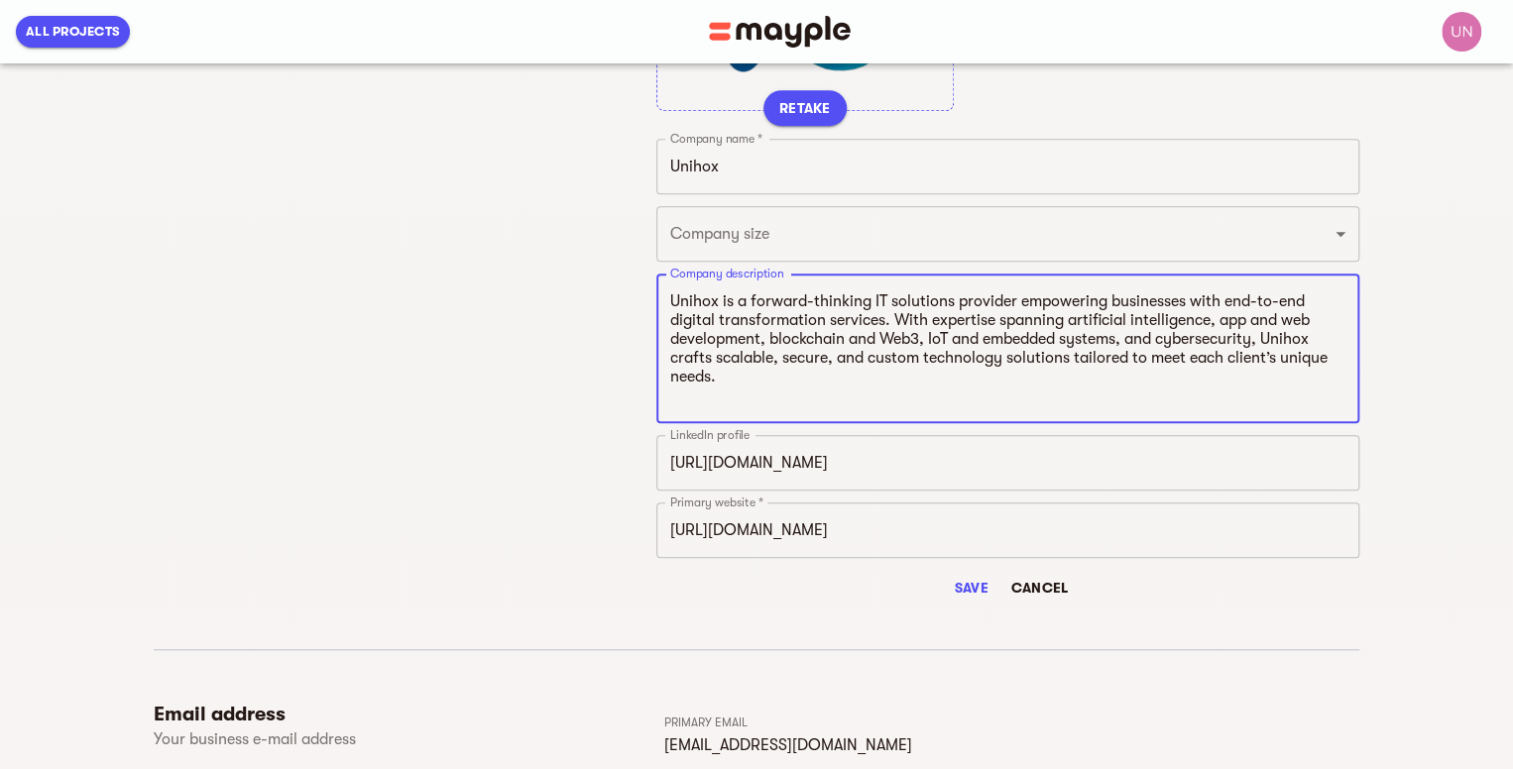
type textarea "Unihox is a forward-thinking IT solutions provider empowering businesses with e…"
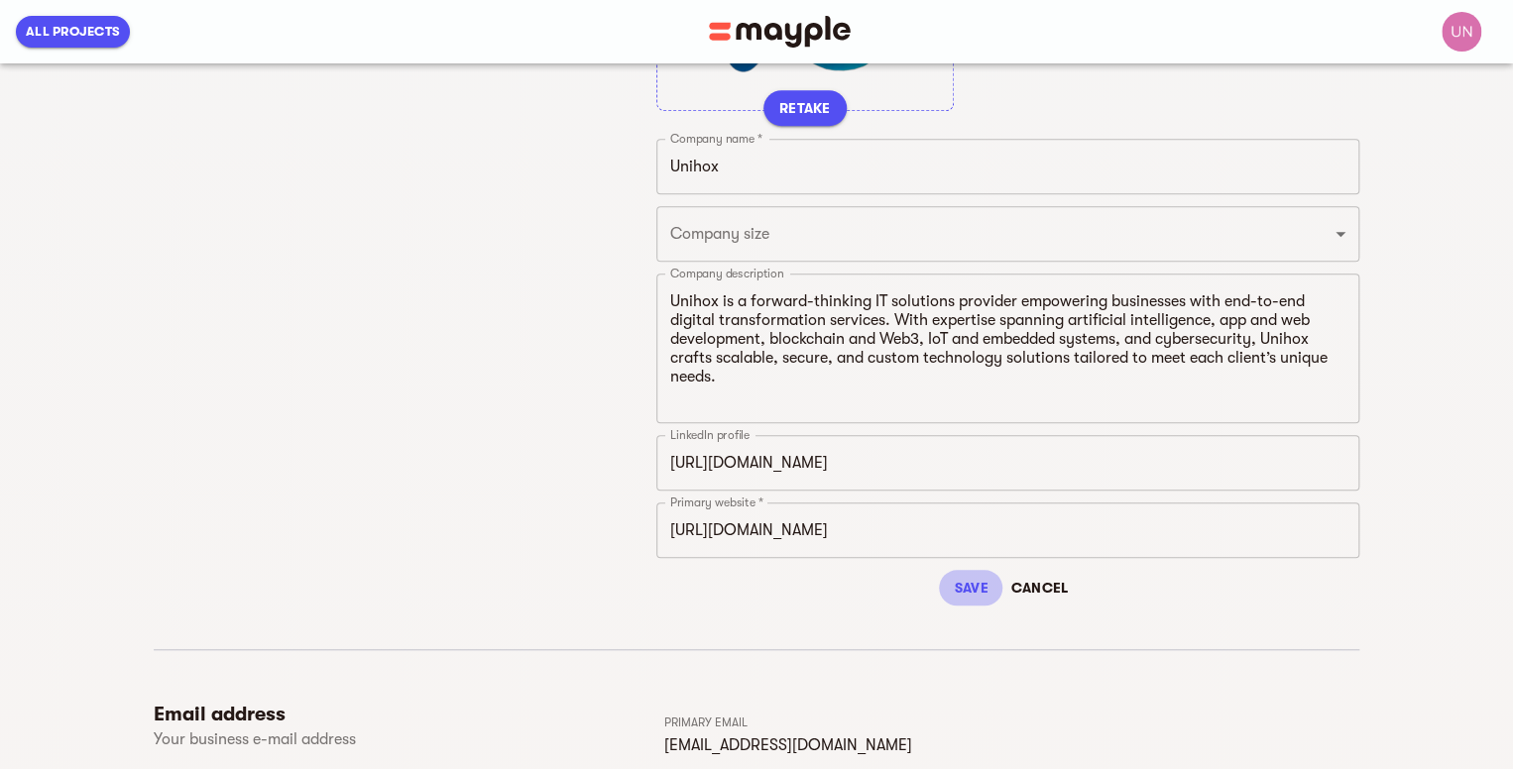
click at [981, 578] on span "Save" at bounding box center [971, 588] width 48 height 24
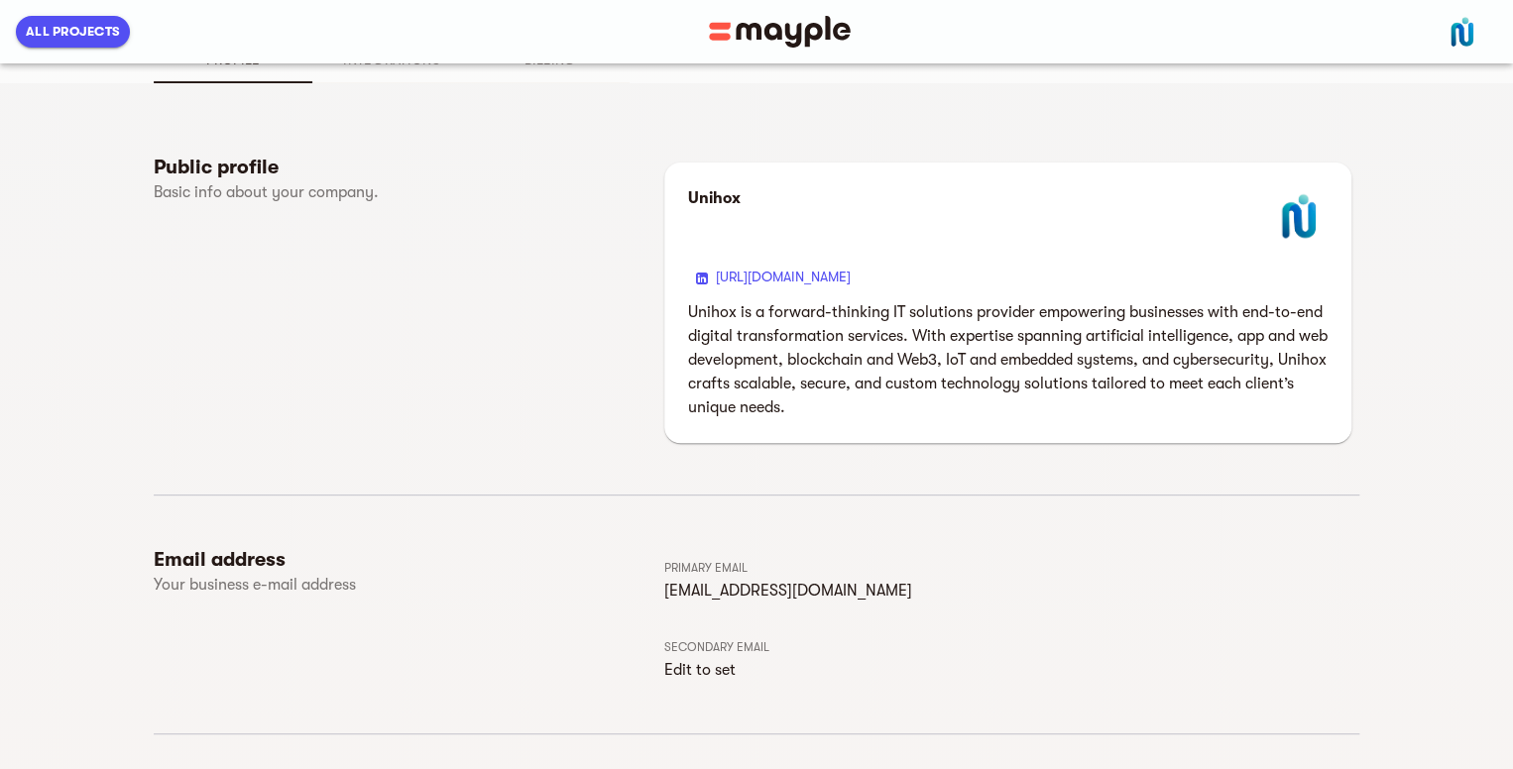
scroll to position [0, 0]
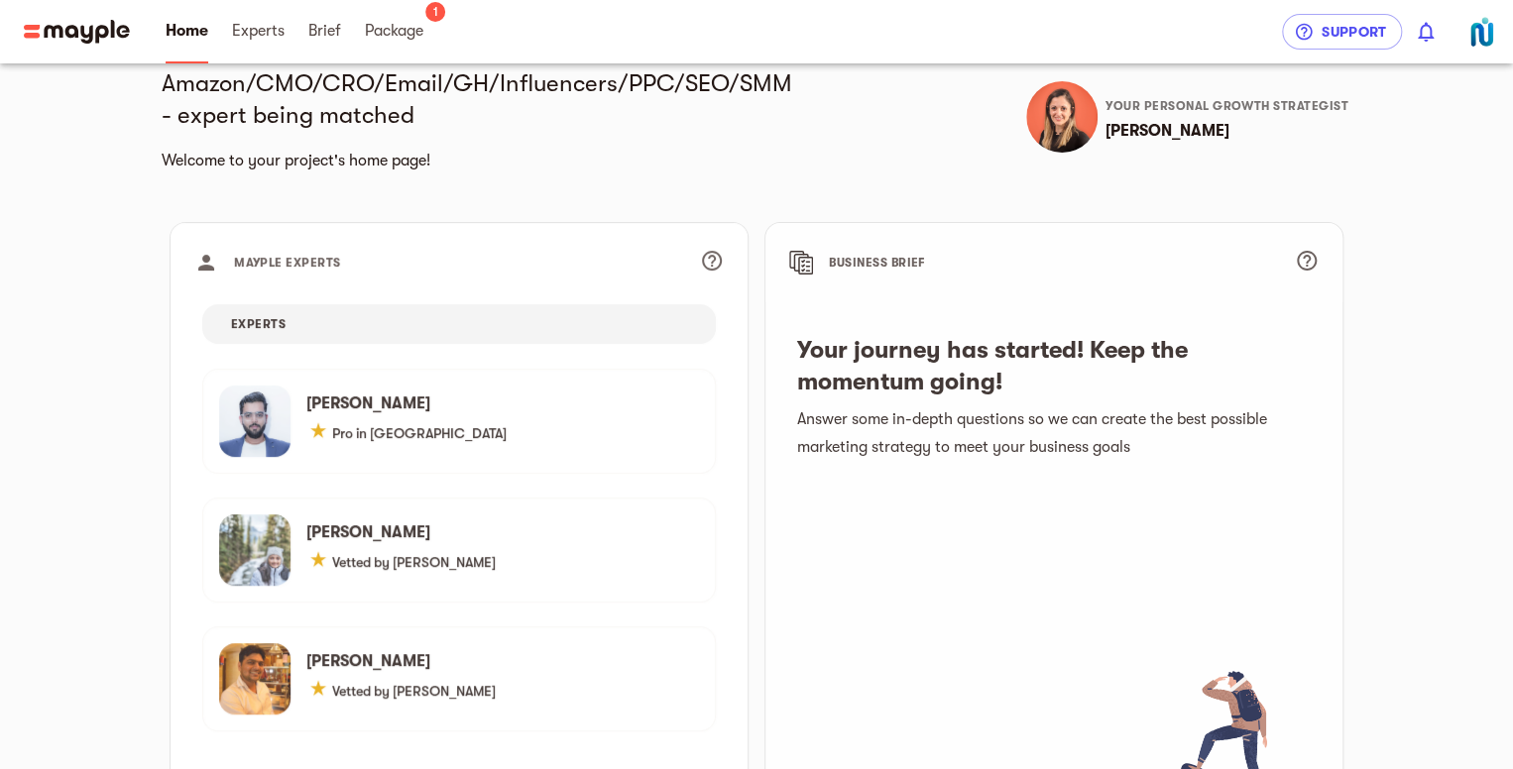
scroll to position [250, 0]
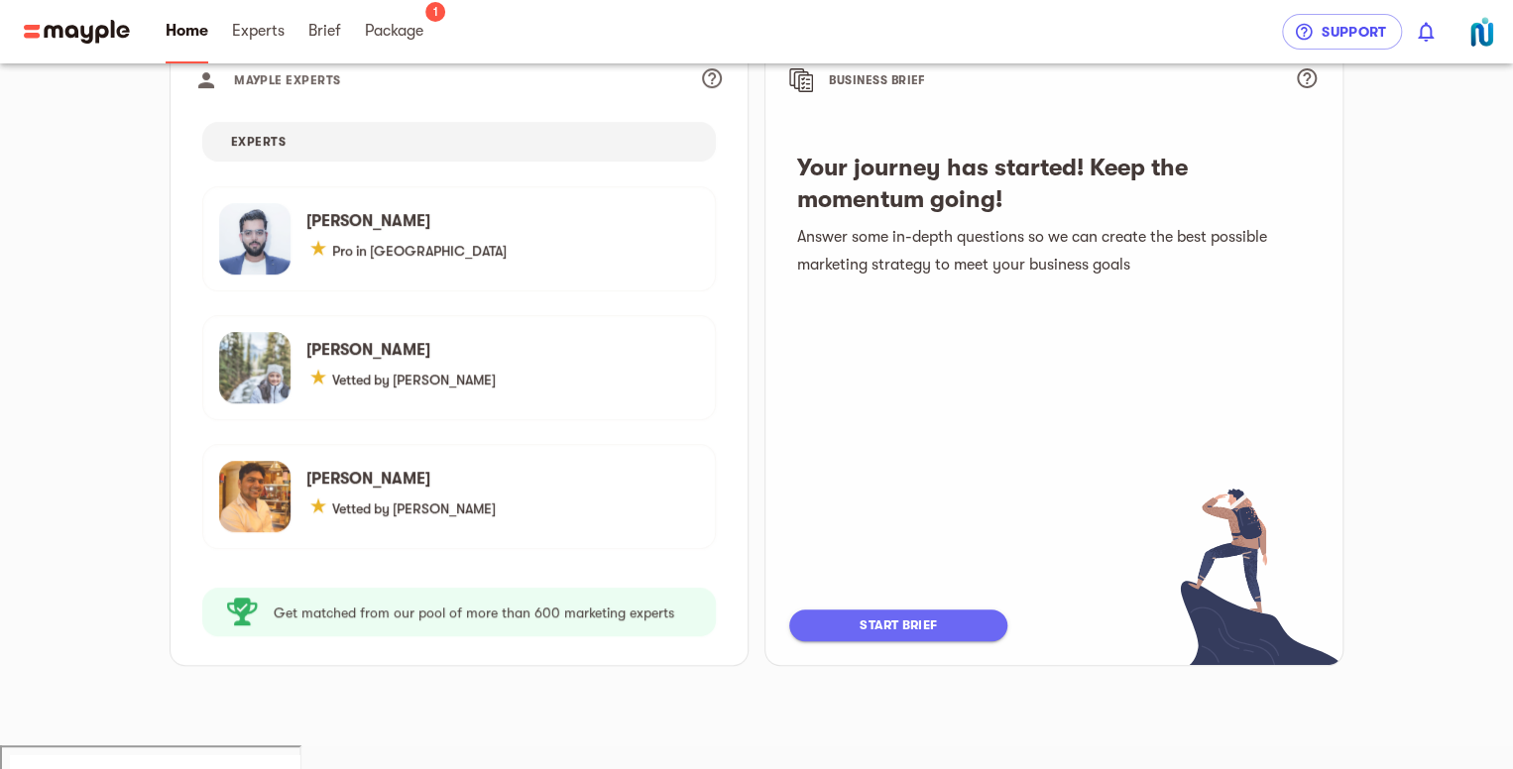
click at [903, 611] on button "start brief" at bounding box center [898, 626] width 218 height 32
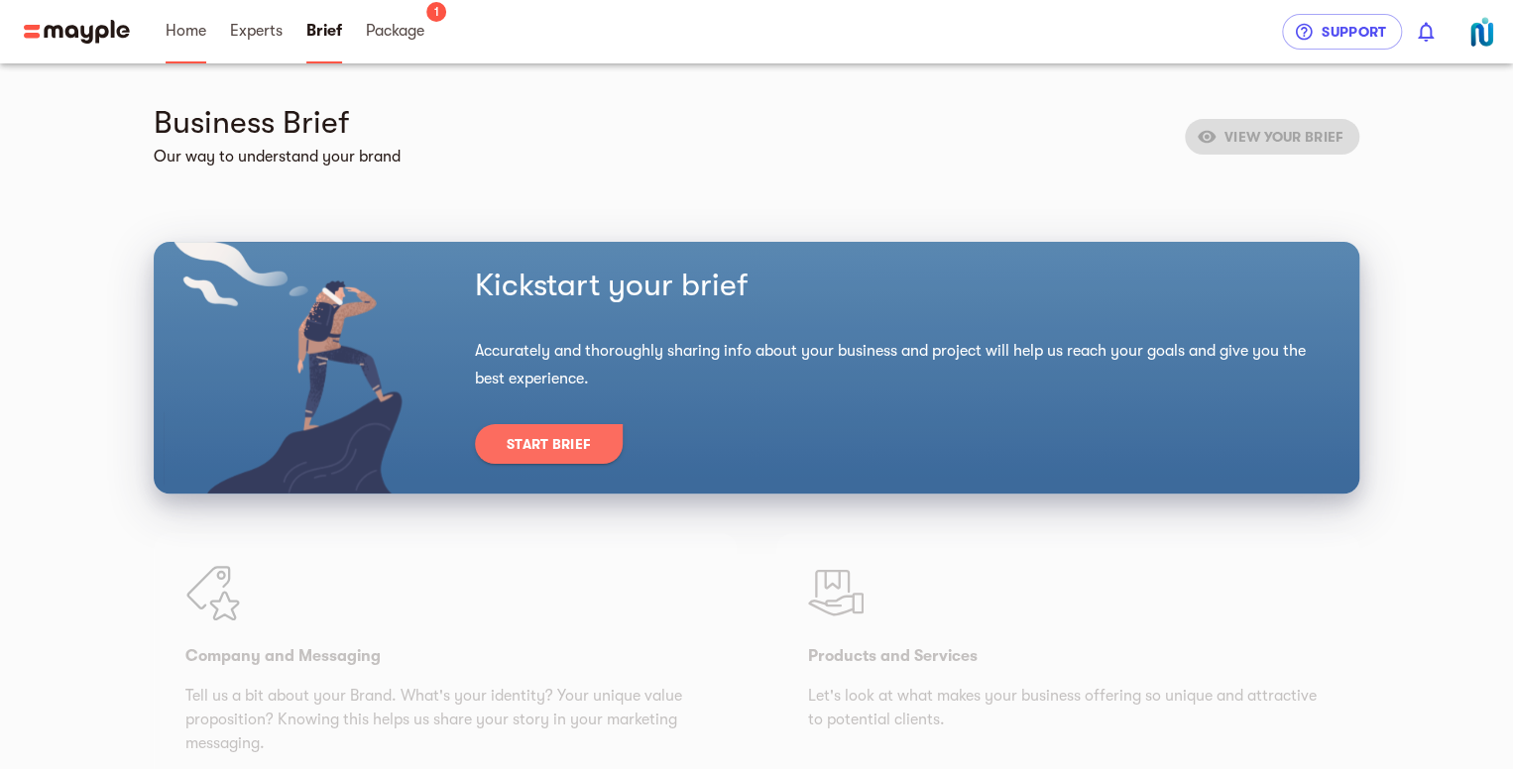
click at [178, 33] on span "Home" at bounding box center [186, 31] width 41 height 24
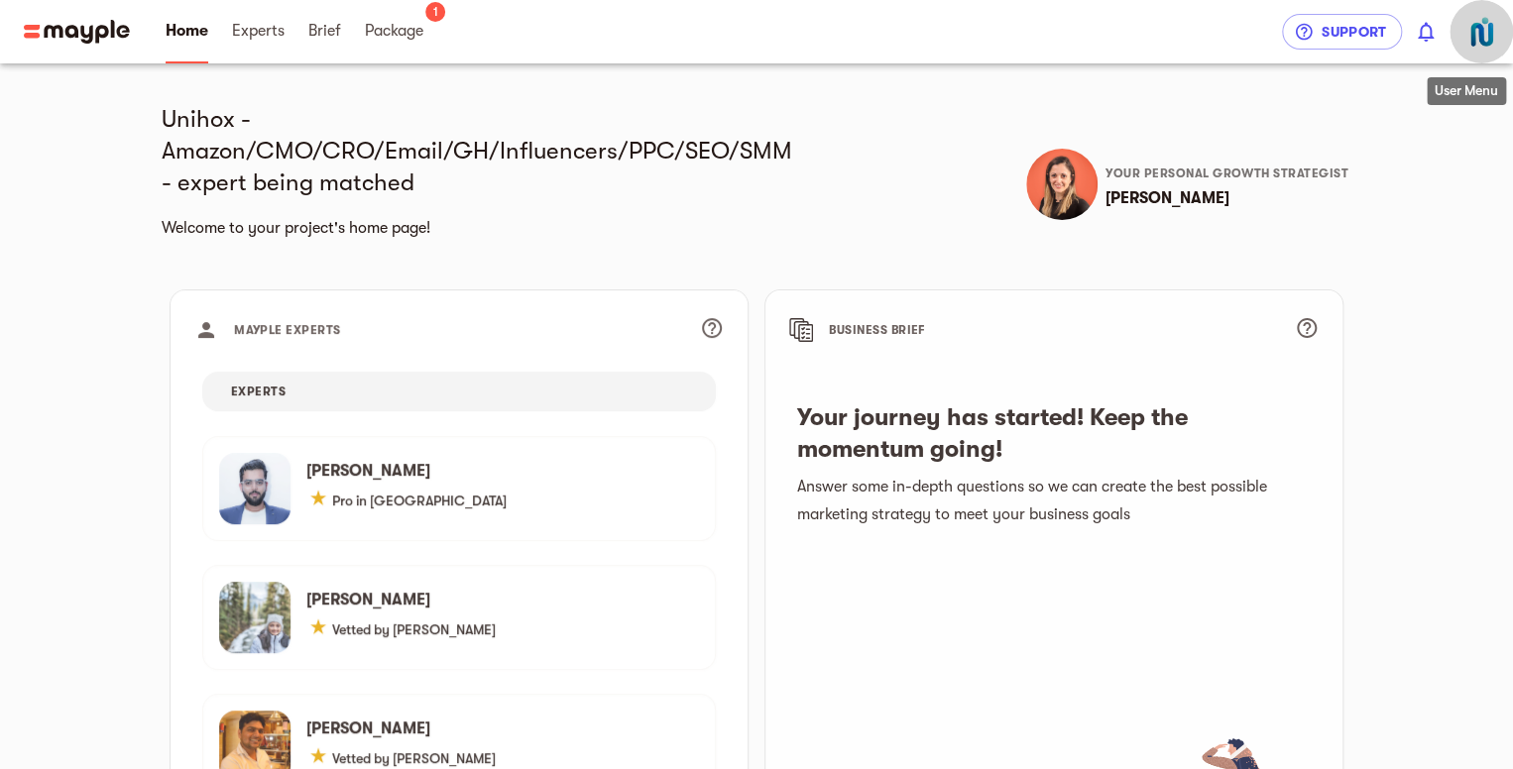
click at [1487, 32] on img "button" at bounding box center [1482, 32] width 40 height 40
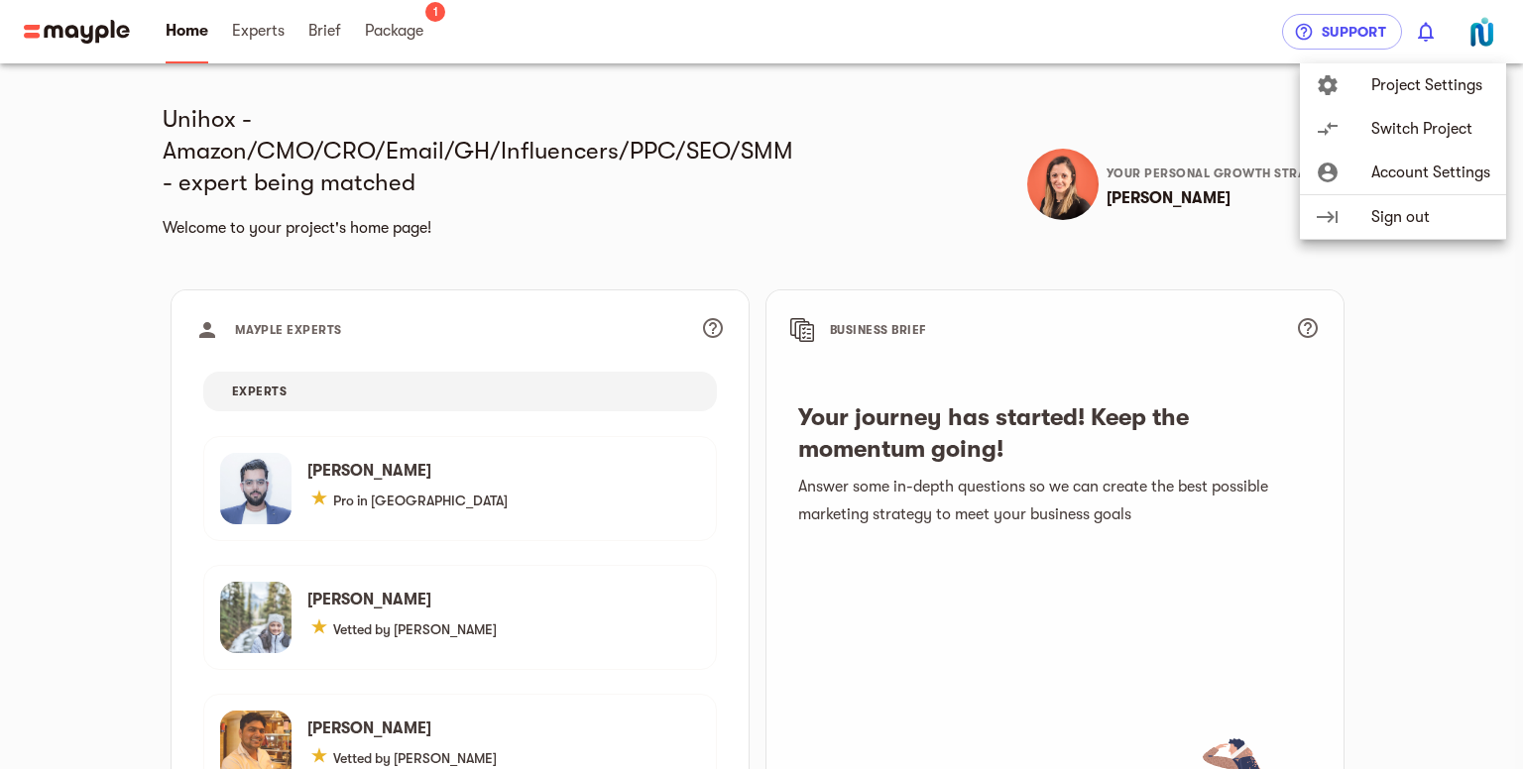
click at [1452, 168] on span "Account Settings" at bounding box center [1430, 173] width 119 height 24
